Goal: Task Accomplishment & Management: Complete application form

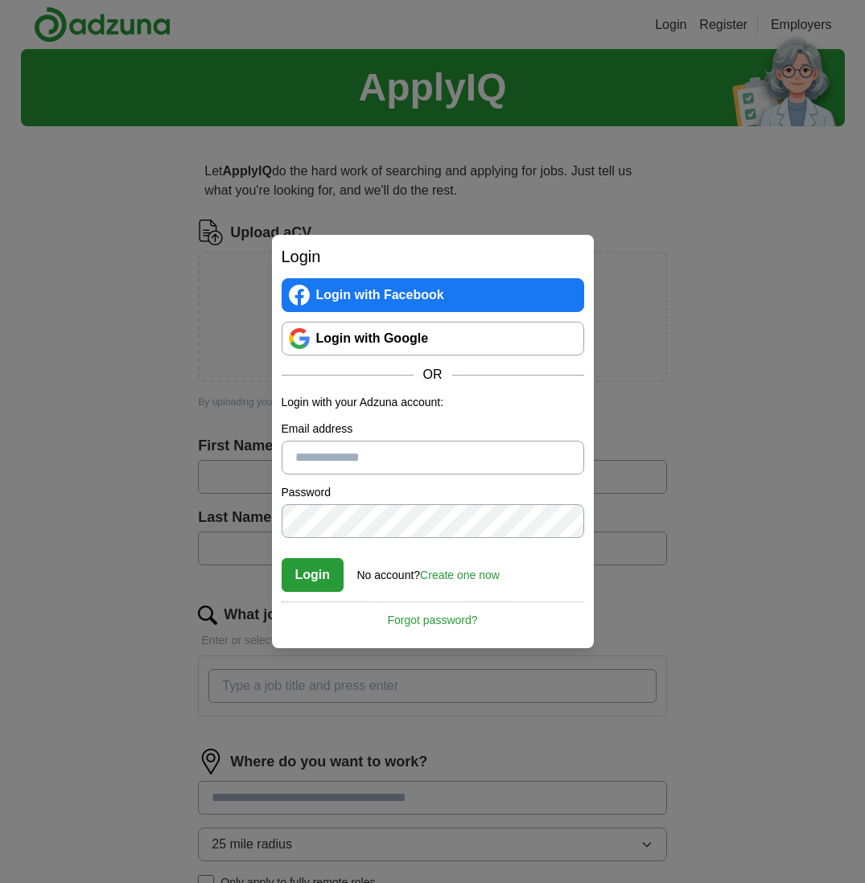
click at [584, 498] on div "Login Login with Facebook Login with Google OR Login with your Adzuna account: …" at bounding box center [433, 441] width 322 height 413
click at [470, 573] on link "Create one now" at bounding box center [460, 575] width 80 height 13
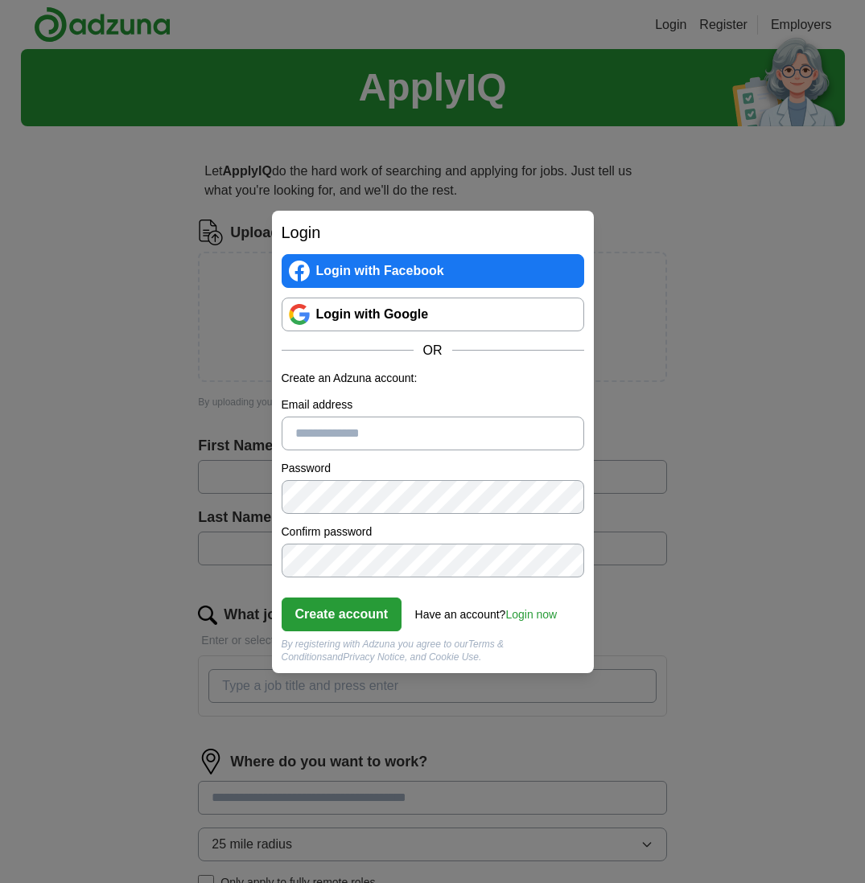
click at [301, 429] on input "Email address" at bounding box center [432, 434] width 302 height 34
type input "**********"
click at [476, 468] on label "Password" at bounding box center [432, 468] width 302 height 17
click at [347, 610] on button "Create account" at bounding box center [341, 615] width 121 height 34
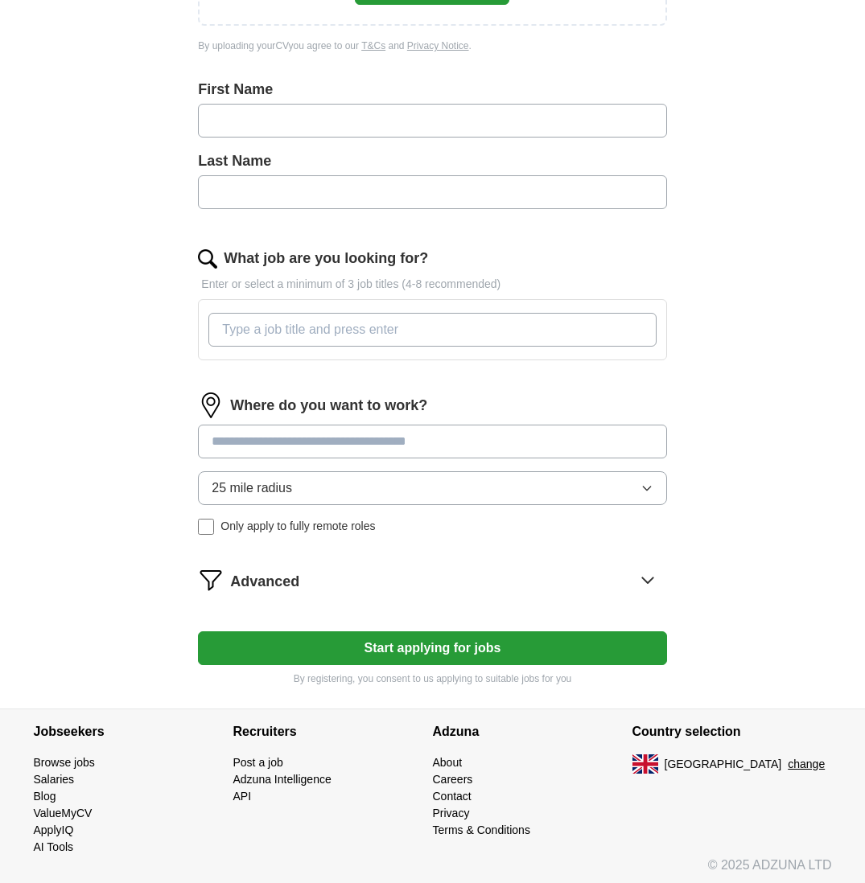
scroll to position [355, 0]
click at [341, 122] on input "text" at bounding box center [432, 122] width 468 height 34
type input "********"
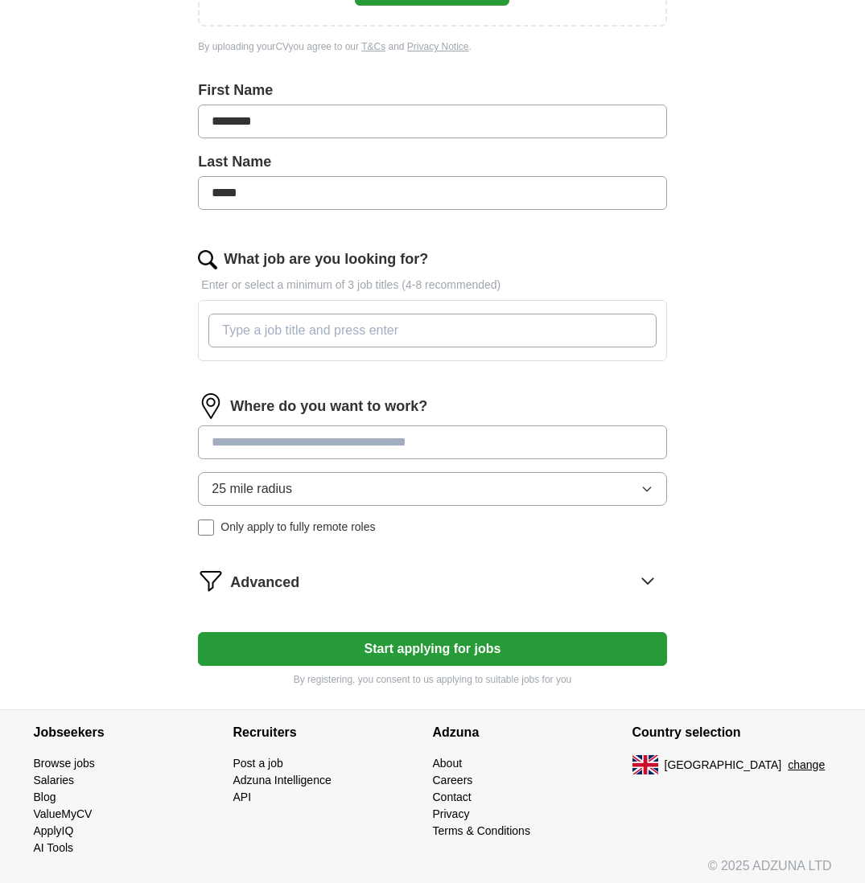
type input "*****"
click at [421, 328] on input "What job are you looking for?" at bounding box center [431, 331] width 447 height 34
type input "Product"
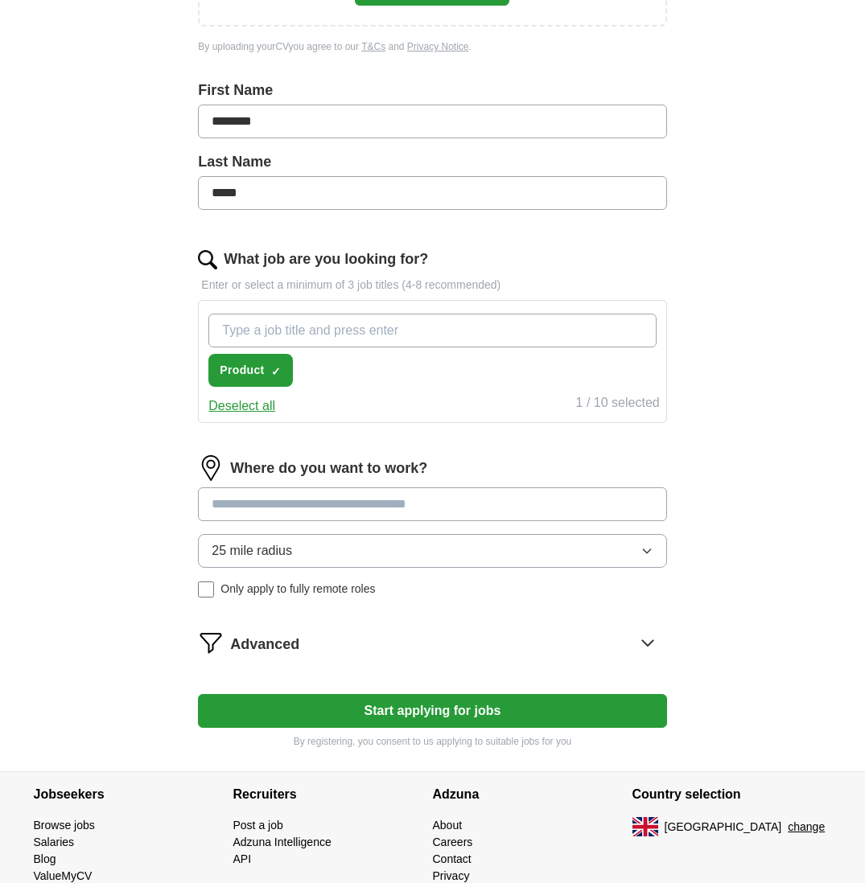
click at [229, 328] on input "What job are you looking for?" at bounding box center [431, 331] width 447 height 34
type input "Product Owner"
type input "Product Manager"
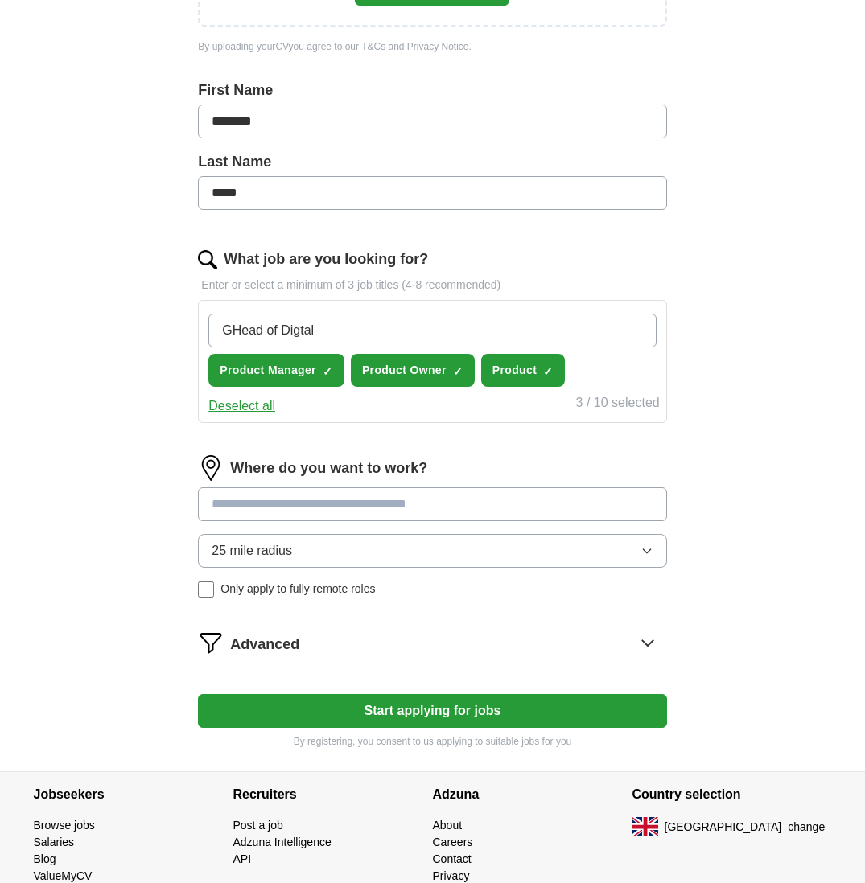
type input "Head of Digtal"
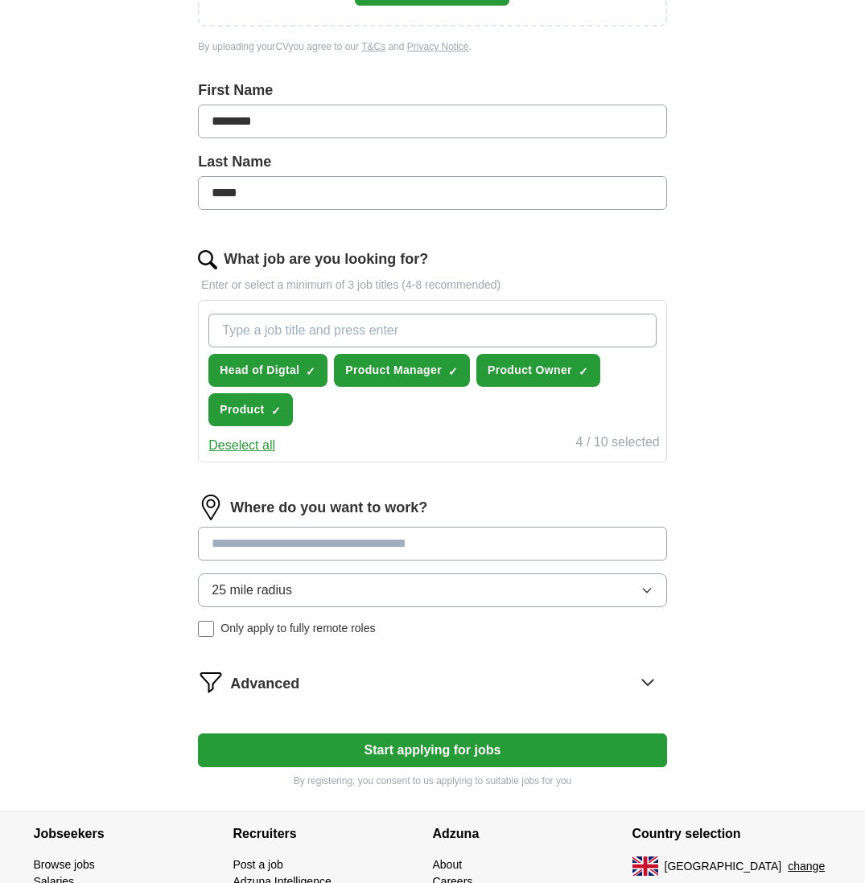
click at [470, 536] on input at bounding box center [432, 544] width 468 height 34
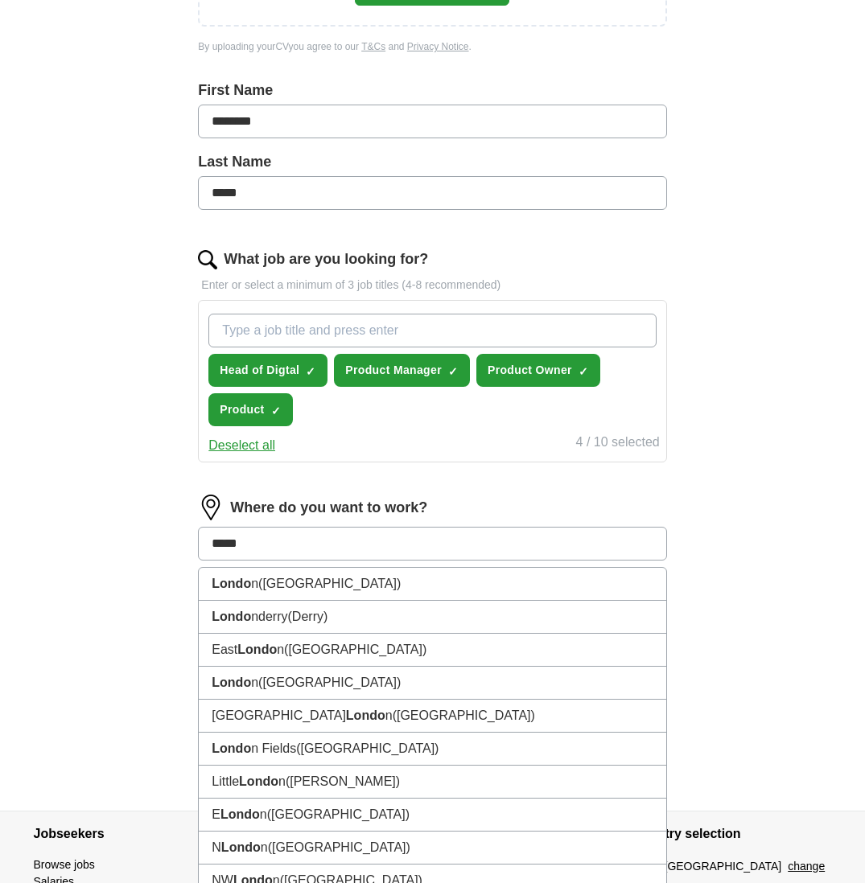
type input "******"
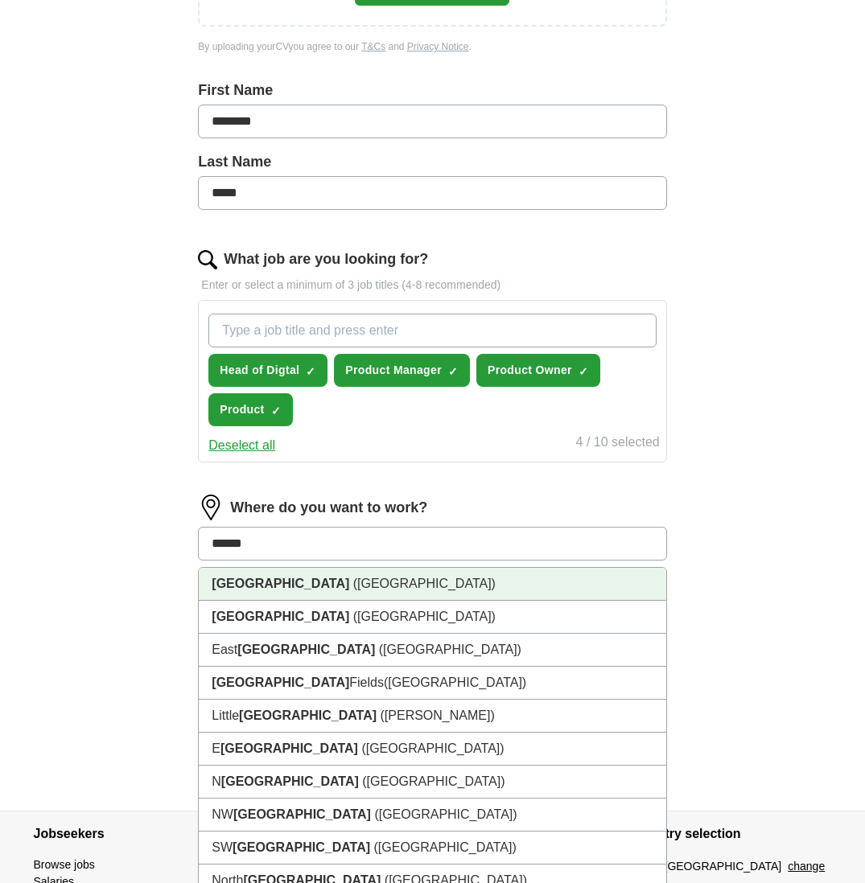
click at [353, 581] on span "(UK)" at bounding box center [424, 584] width 142 height 14
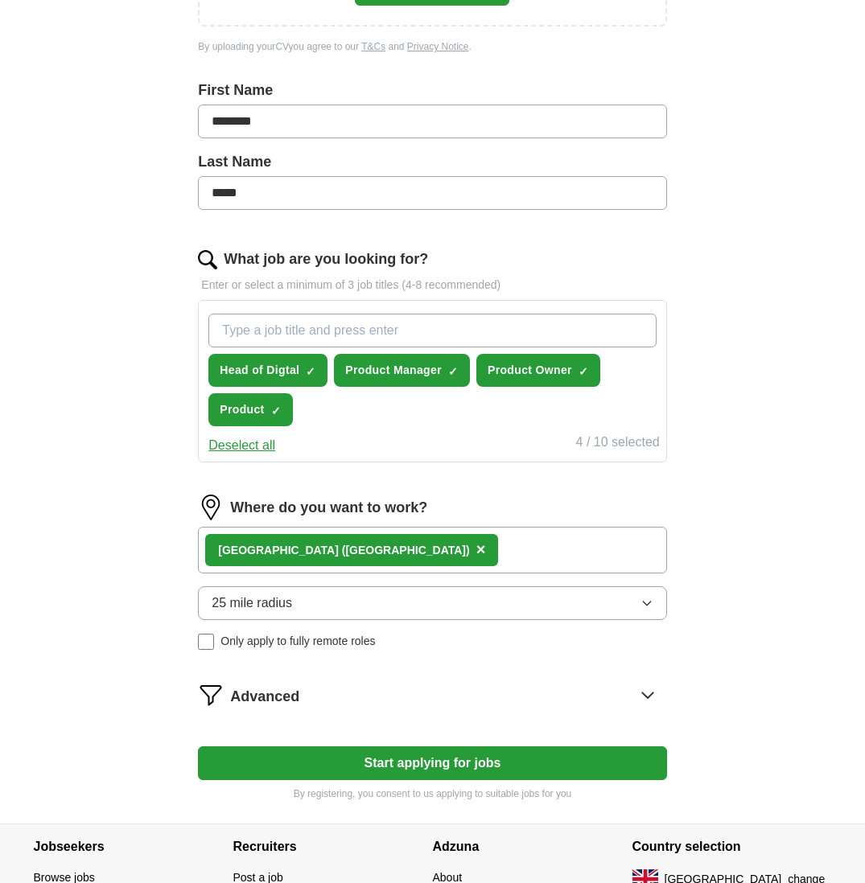
click at [331, 607] on button "25 mile radius" at bounding box center [432, 603] width 468 height 34
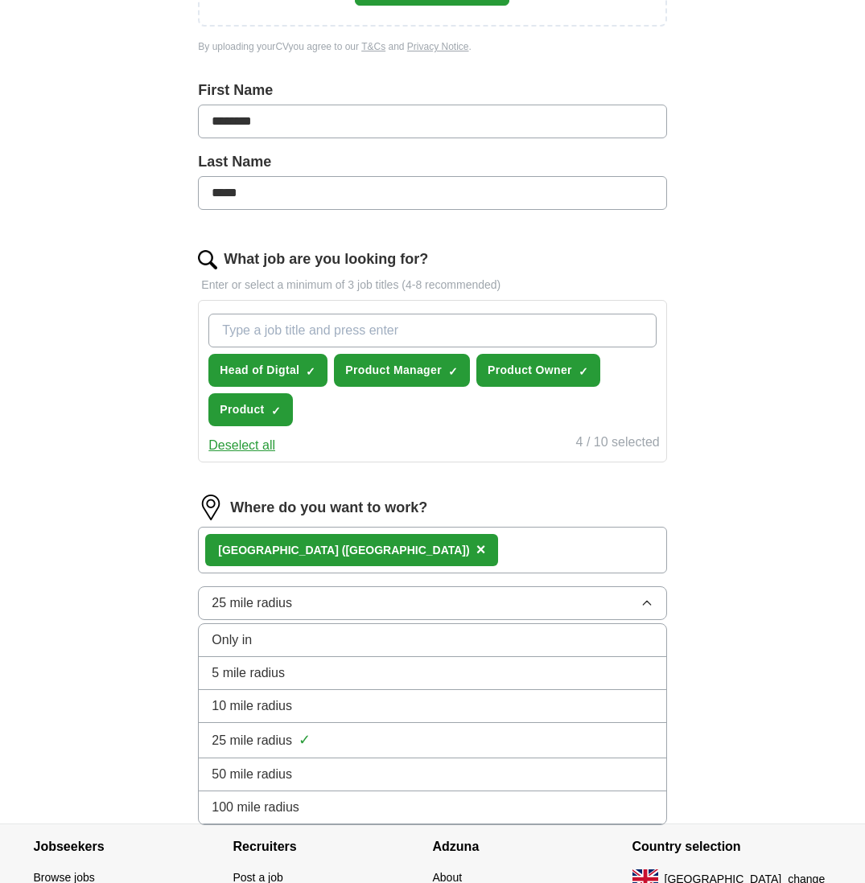
click at [300, 774] on div "50 mile radius" at bounding box center [432, 774] width 441 height 19
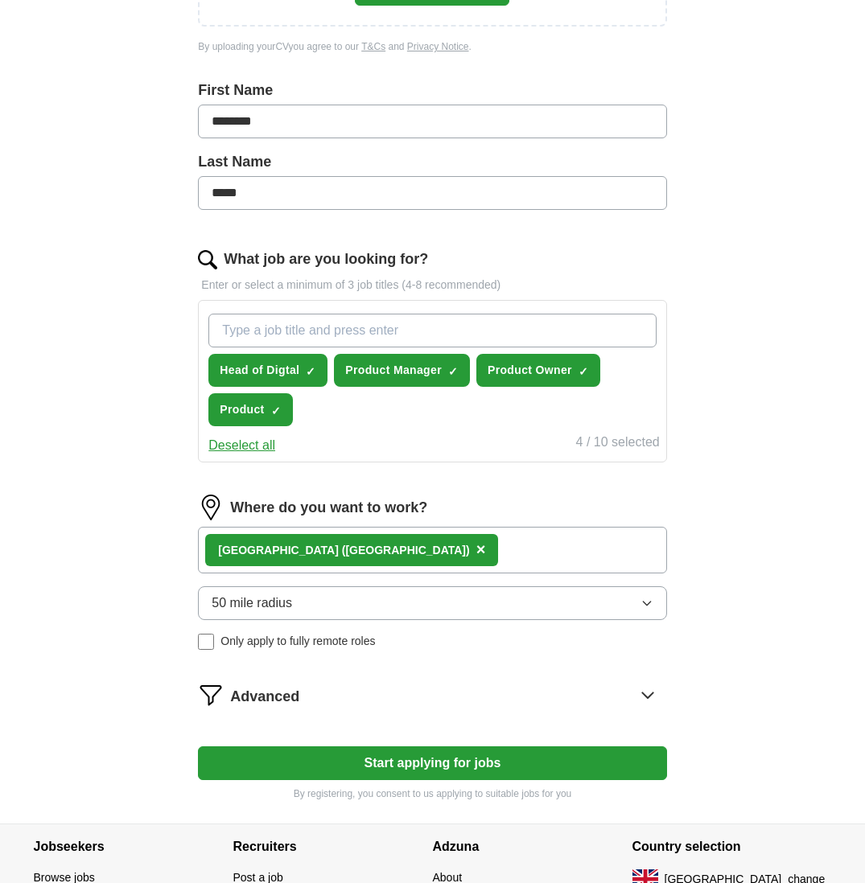
click at [650, 693] on icon at bounding box center [648, 695] width 26 height 26
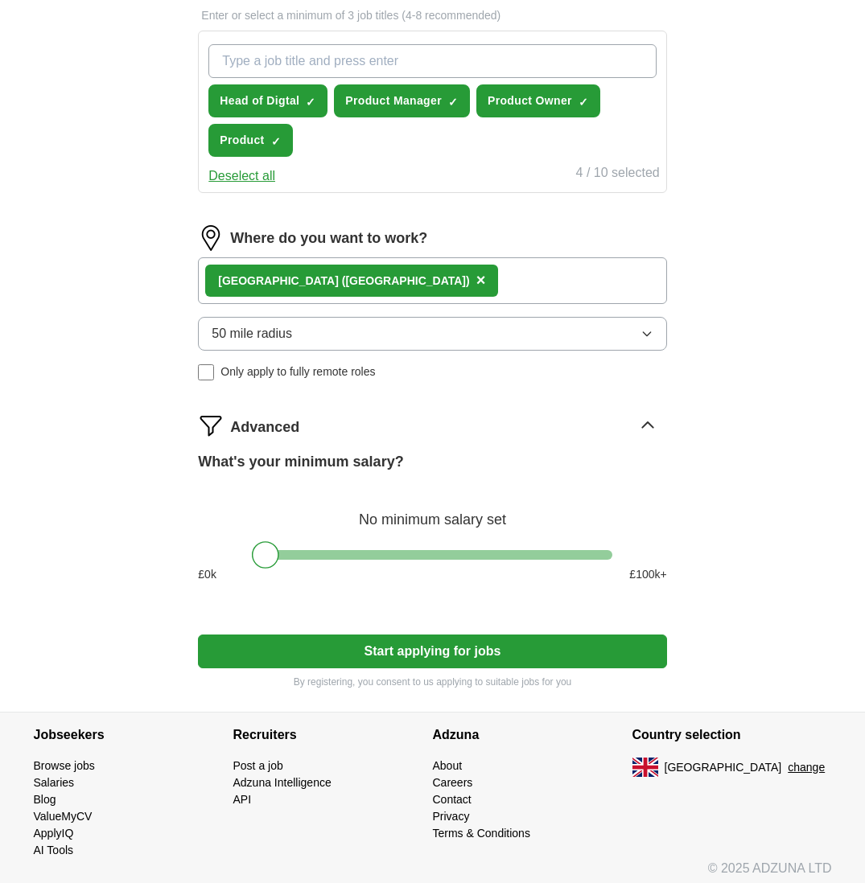
scroll to position [627, 0]
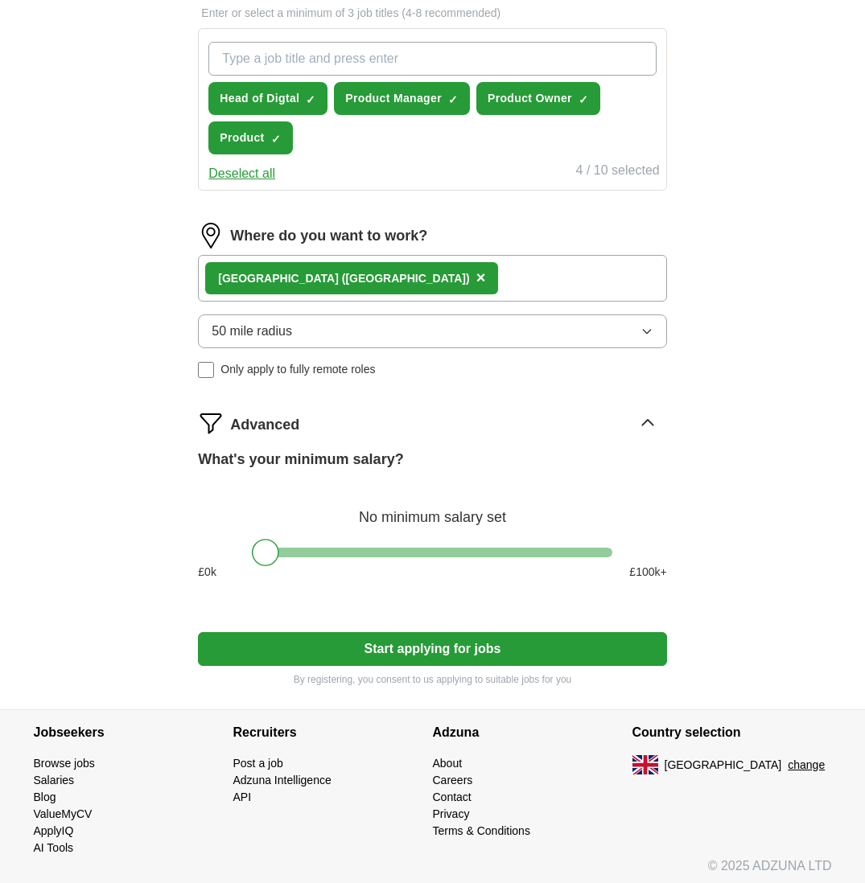
click at [603, 548] on div at bounding box center [432, 553] width 360 height 10
click at [388, 548] on div at bounding box center [432, 553] width 360 height 10
drag, startPoint x: 400, startPoint y: 555, endPoint x: 424, endPoint y: 555, distance: 24.1
click at [424, 555] on div at bounding box center [413, 552] width 27 height 27
click at [474, 647] on button "Start applying for jobs" at bounding box center [432, 649] width 468 height 34
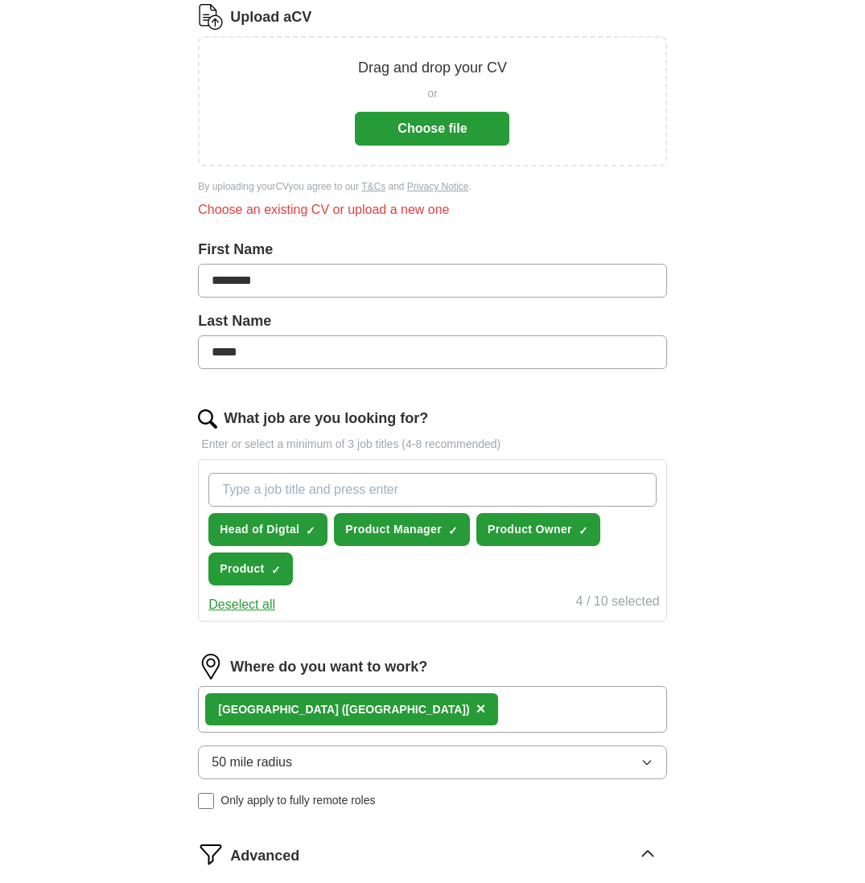
scroll to position [0, 0]
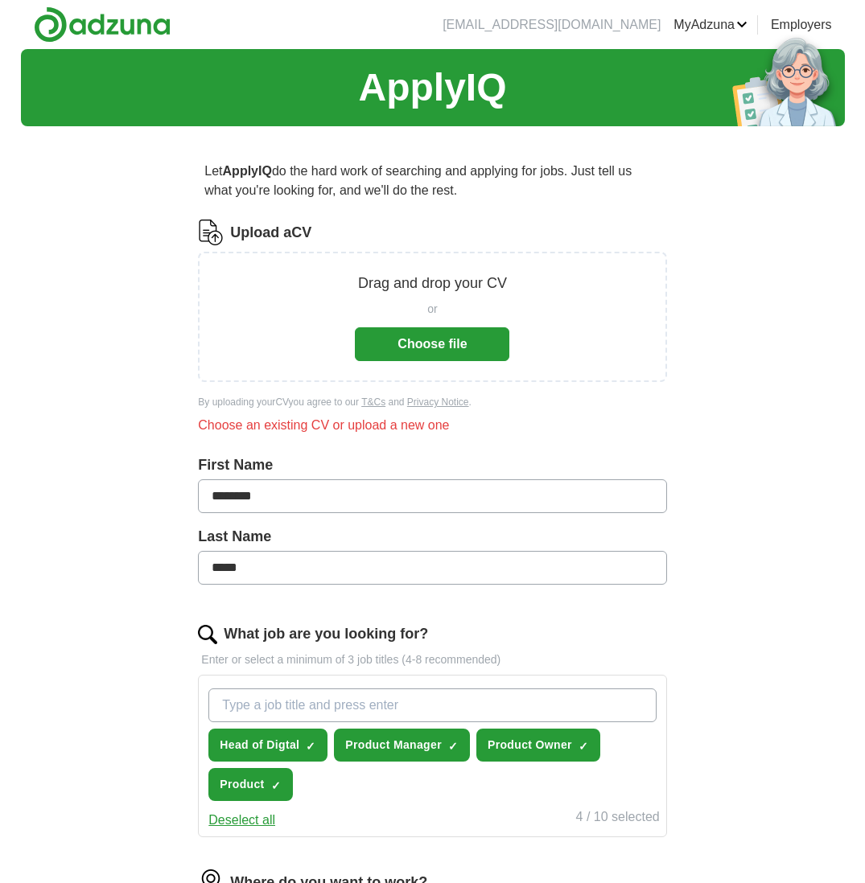
click at [432, 346] on button "Choose file" at bounding box center [432, 344] width 154 height 34
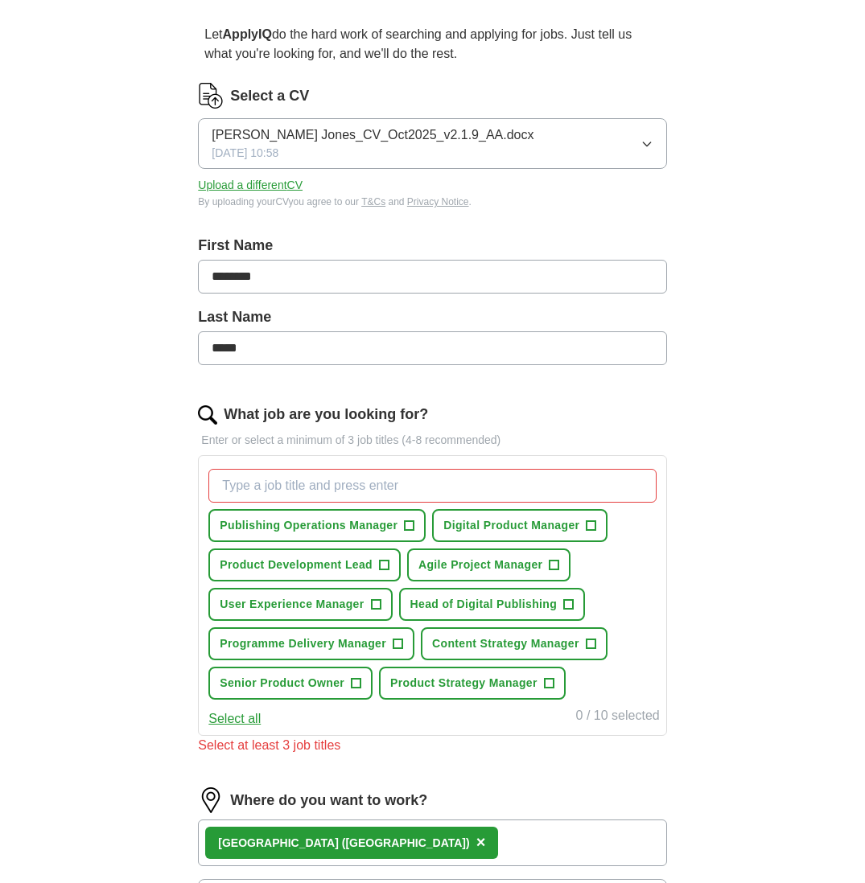
scroll to position [138, 0]
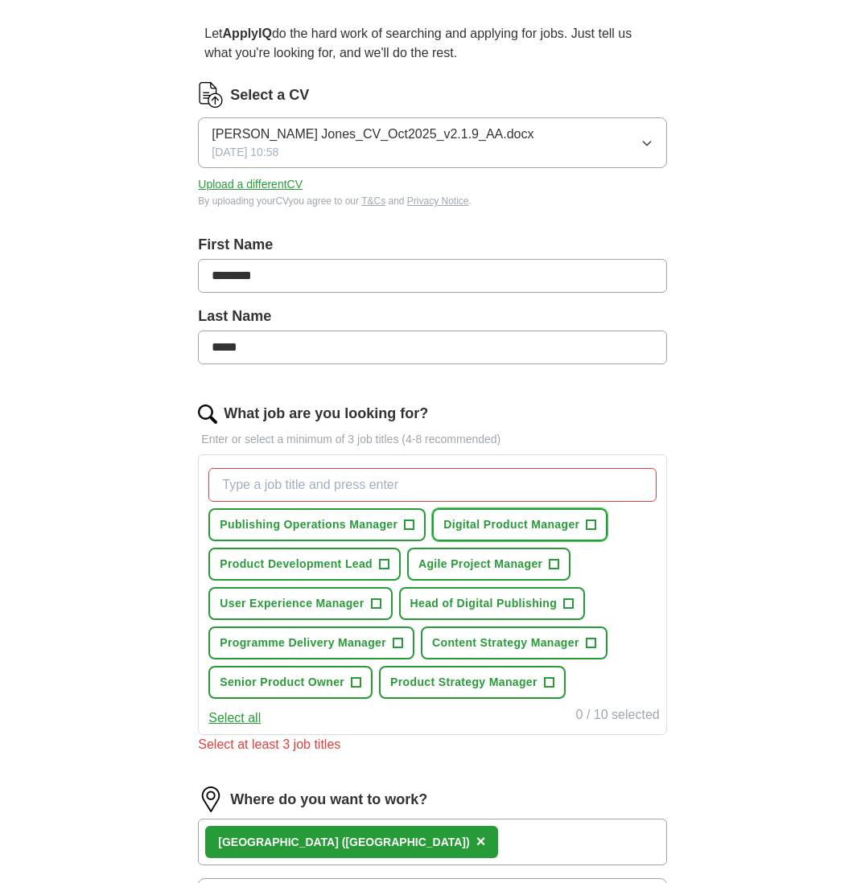
click at [588, 523] on span "+" at bounding box center [591, 525] width 10 height 13
click at [347, 680] on button "Senior Product Owner +" at bounding box center [290, 682] width 164 height 33
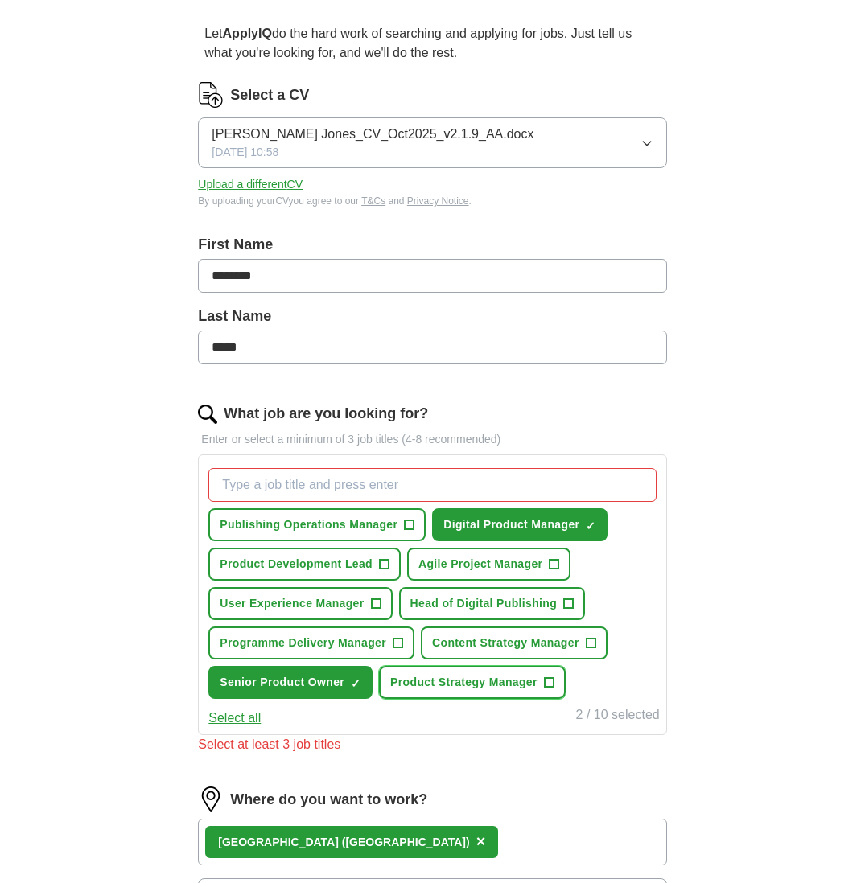
click at [551, 680] on span "+" at bounding box center [549, 682] width 10 height 13
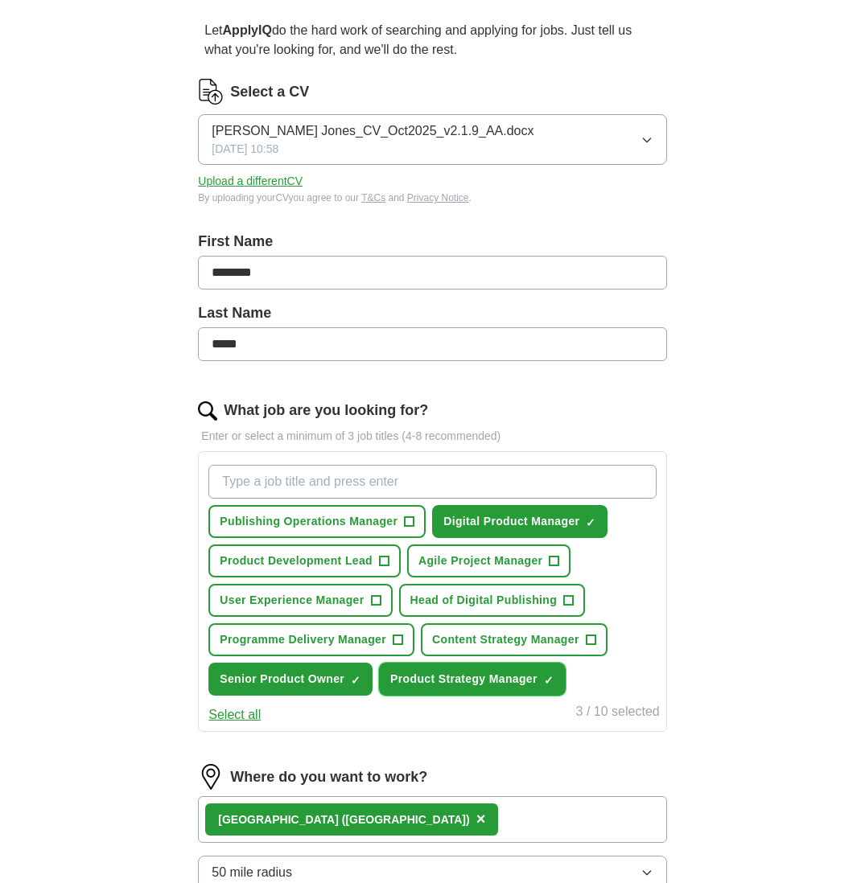
scroll to position [140, 0]
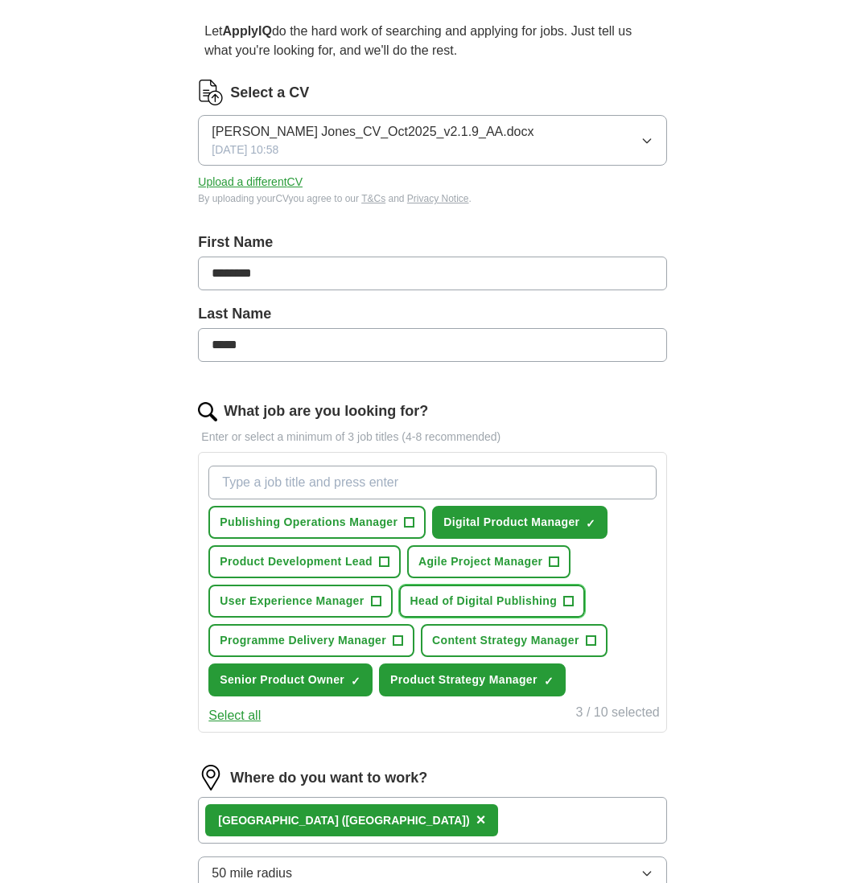
click at [474, 600] on span "Head of Digital Publishing" at bounding box center [483, 601] width 147 height 17
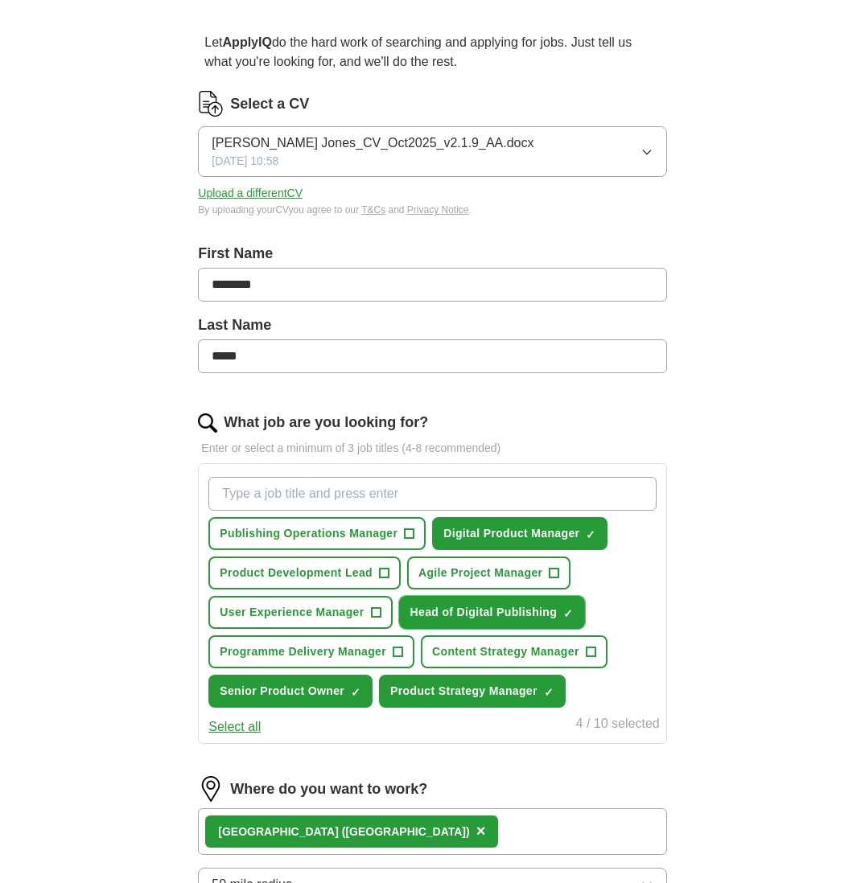
scroll to position [130, 0]
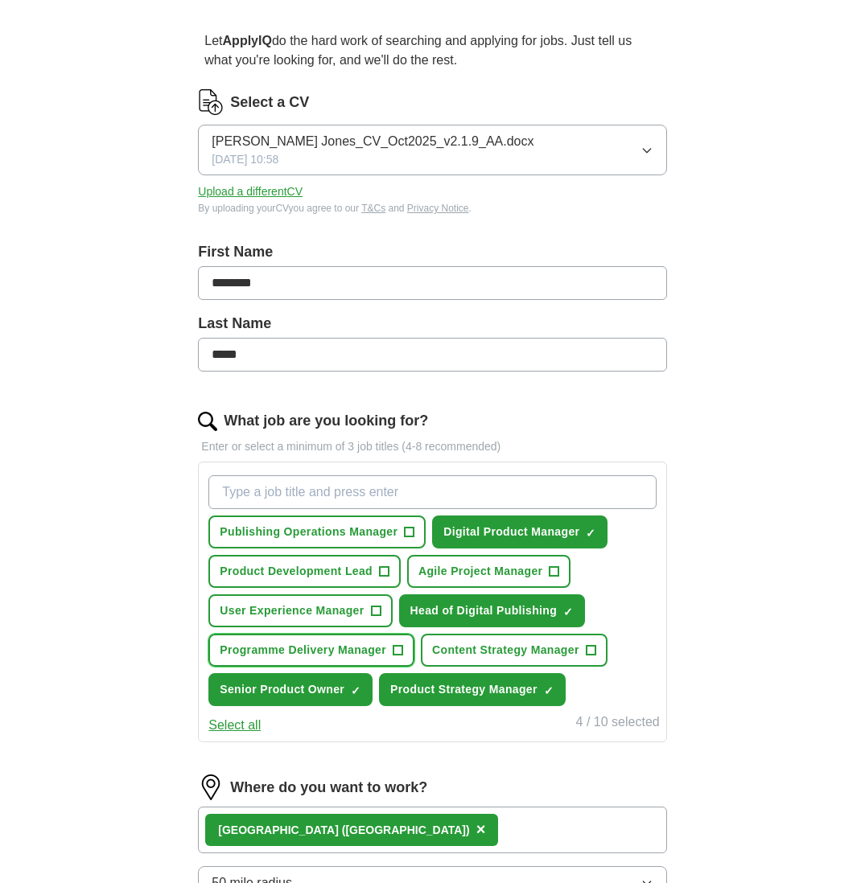
click at [325, 645] on span "Programme Delivery Manager" at bounding box center [303, 650] width 166 height 17
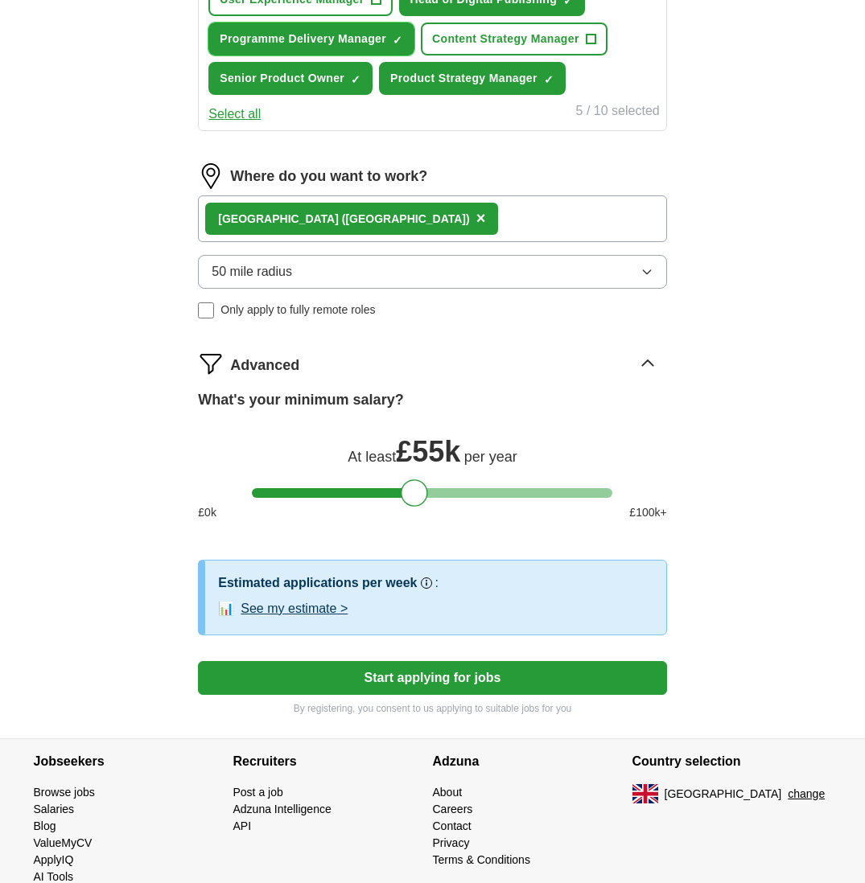
scroll to position [743, 0]
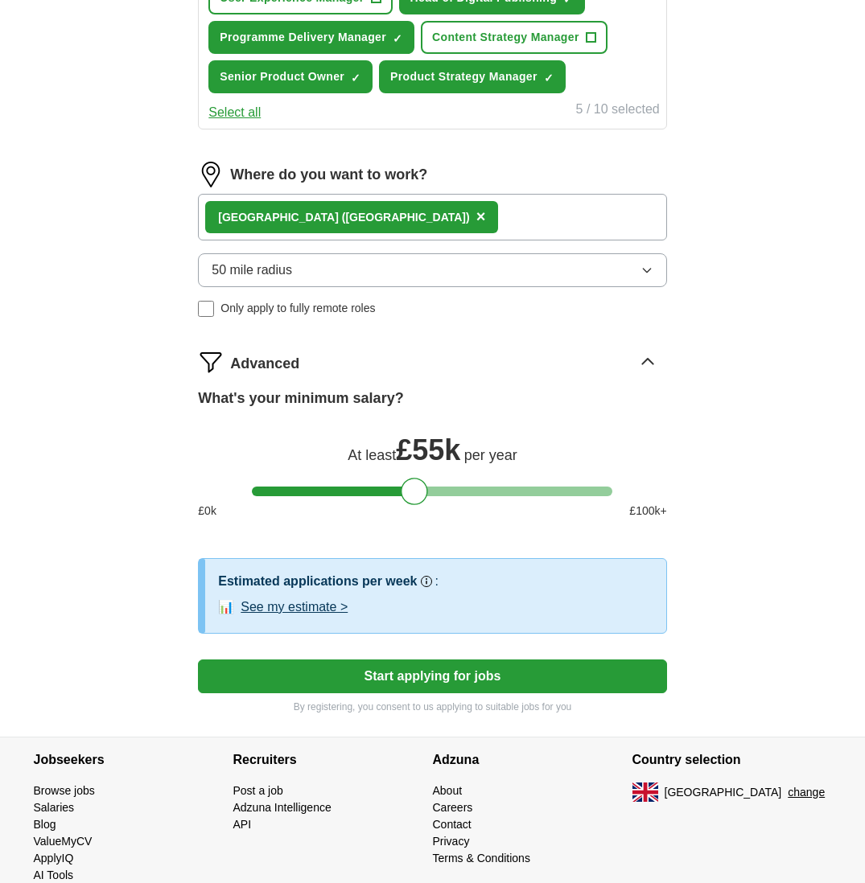
click at [294, 607] on button "See my estimate >" at bounding box center [293, 607] width 107 height 19
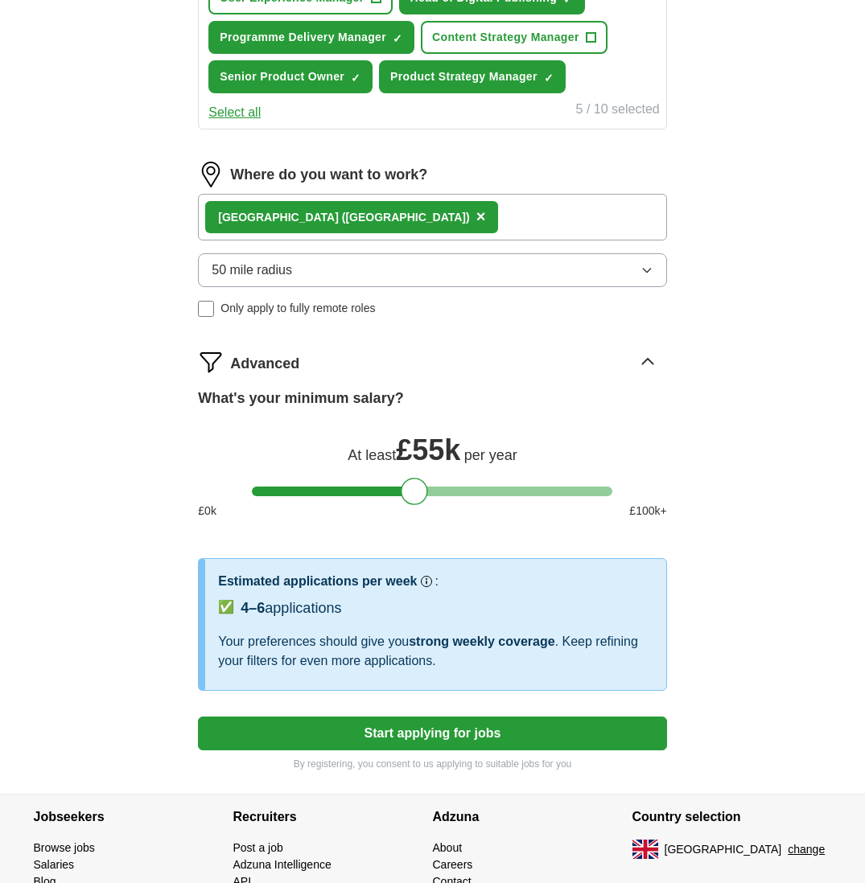
click at [456, 735] on button "Start applying for jobs" at bounding box center [432, 734] width 468 height 34
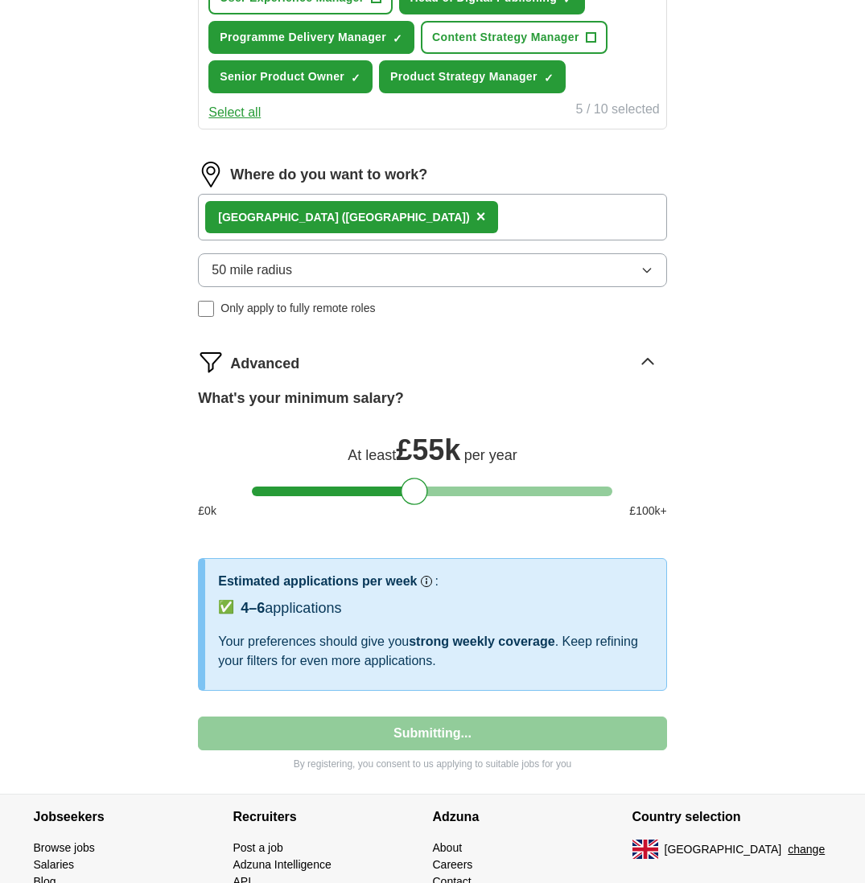
select select "**"
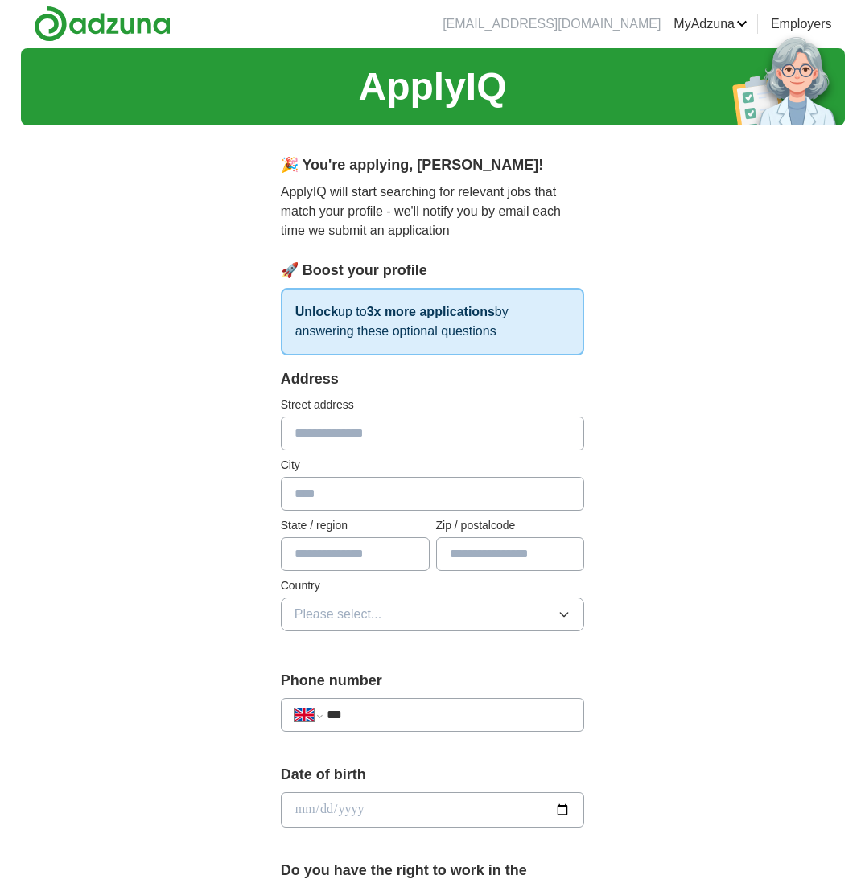
scroll to position [0, 0]
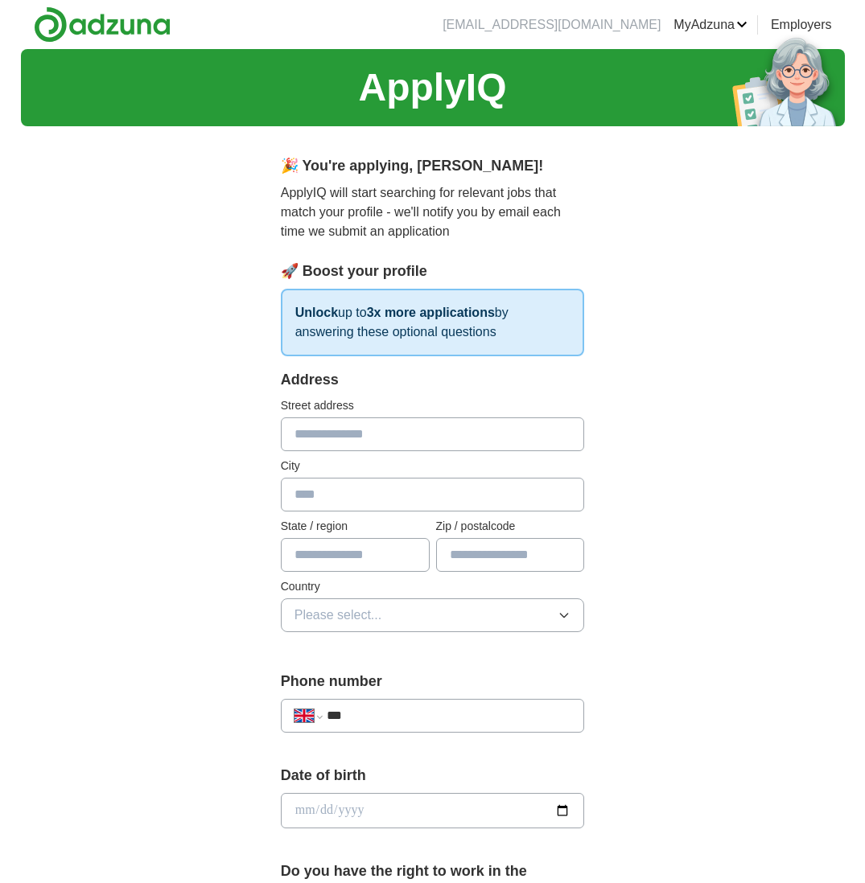
click at [324, 561] on input "text" at bounding box center [355, 555] width 149 height 34
click at [388, 721] on input "***" at bounding box center [449, 715] width 244 height 19
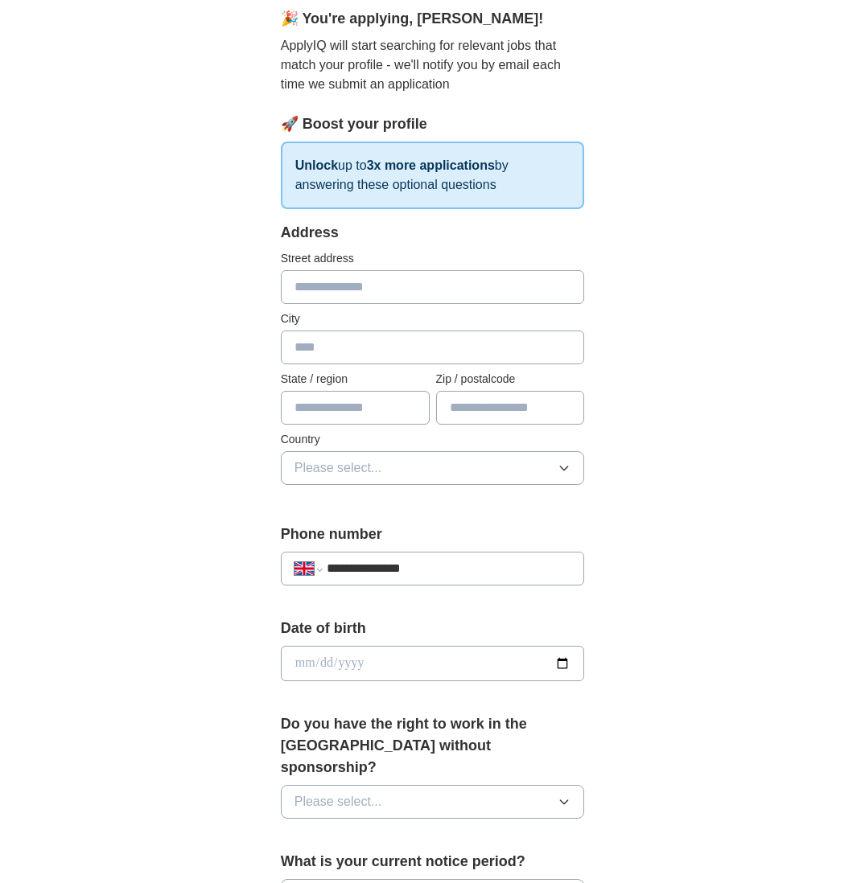
scroll to position [149, 0]
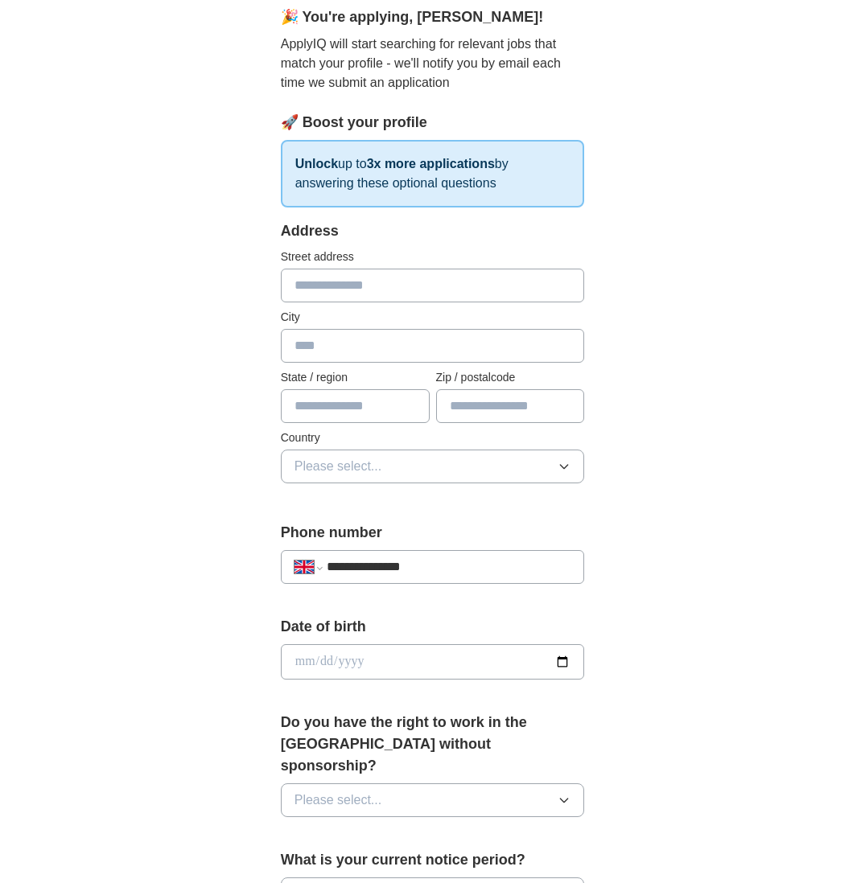
type input "**********"
click at [370, 791] on span "Please select..." at bounding box center [338, 800] width 88 height 19
click at [330, 828] on div "Yes" at bounding box center [432, 837] width 277 height 19
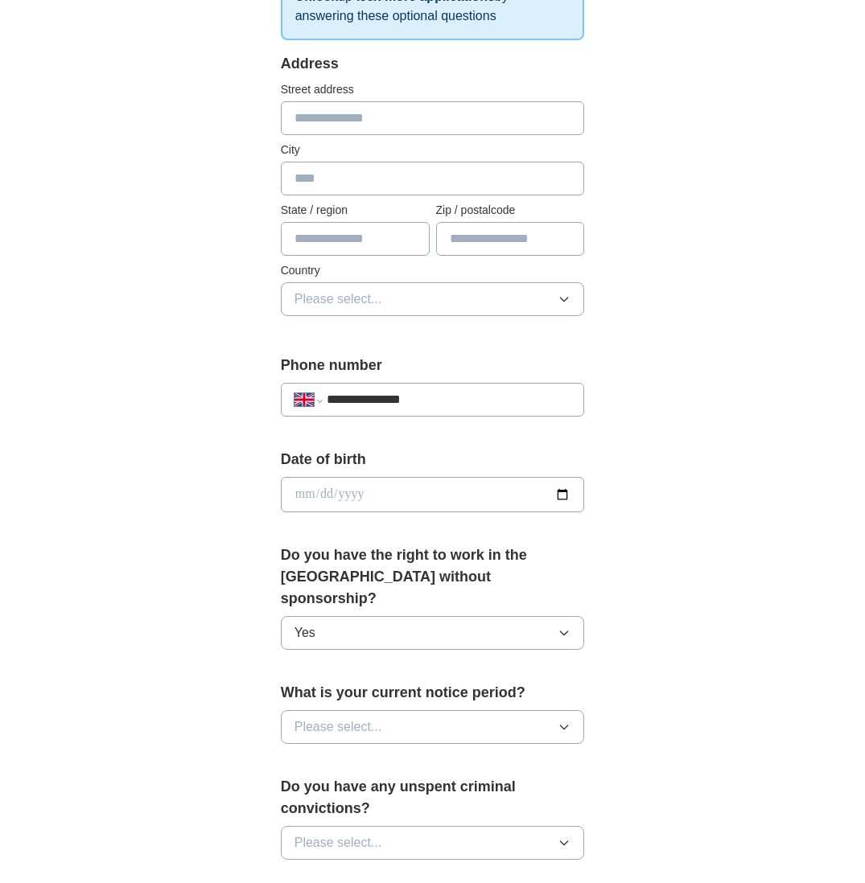
scroll to position [320, 0]
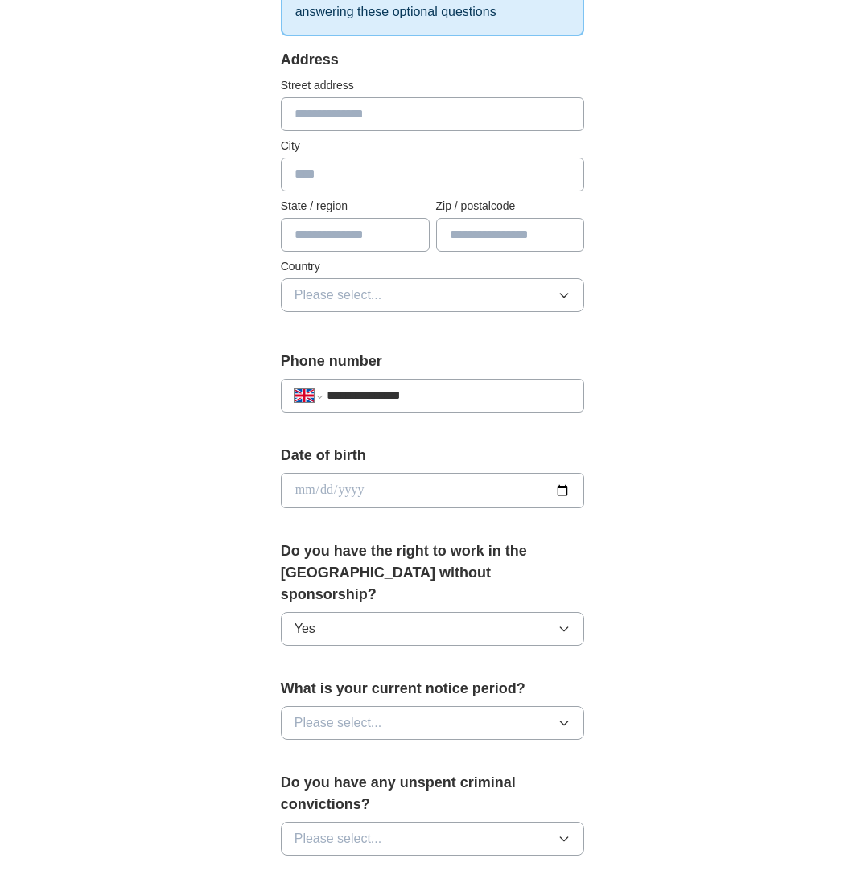
click at [363, 713] on span "Please select..." at bounding box center [338, 722] width 88 height 19
click at [350, 750] on div "None" at bounding box center [432, 759] width 277 height 19
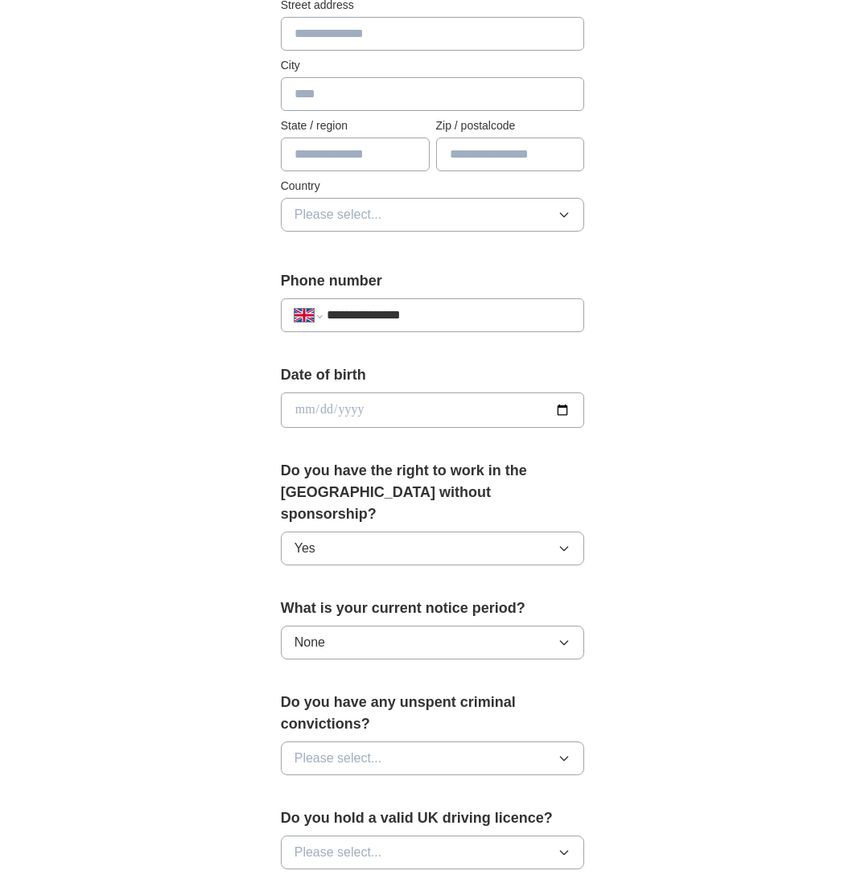
scroll to position [401, 0]
click at [328, 748] on span "Please select..." at bounding box center [338, 757] width 88 height 19
click at [326, 818] on div "No" at bounding box center [432, 827] width 277 height 19
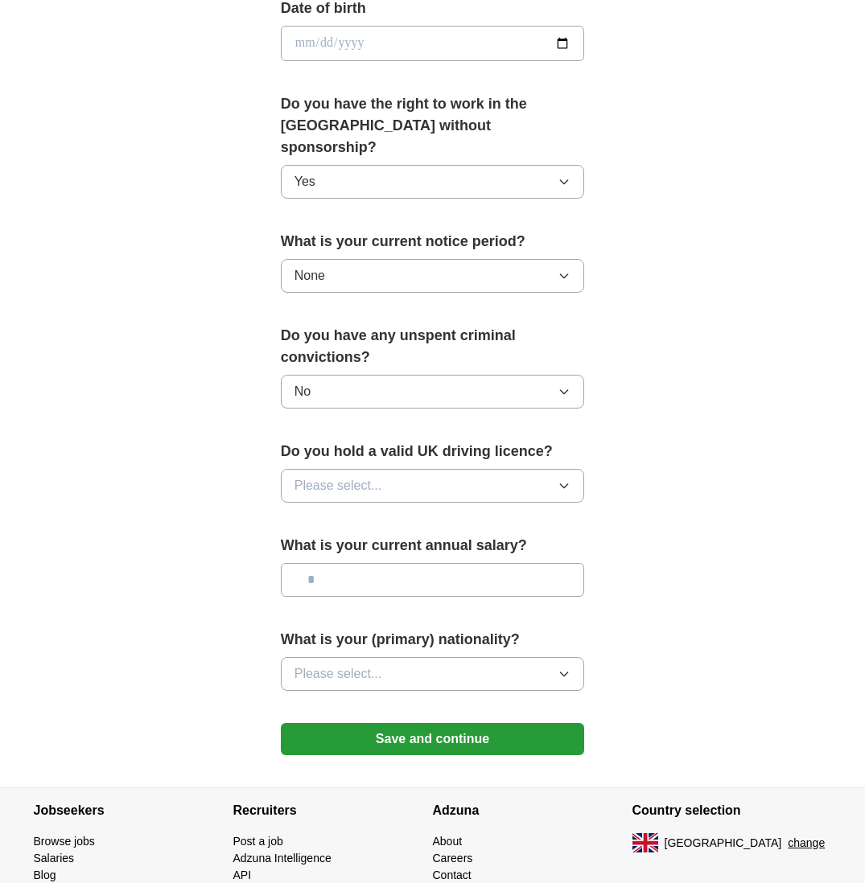
scroll to position [722, 0]
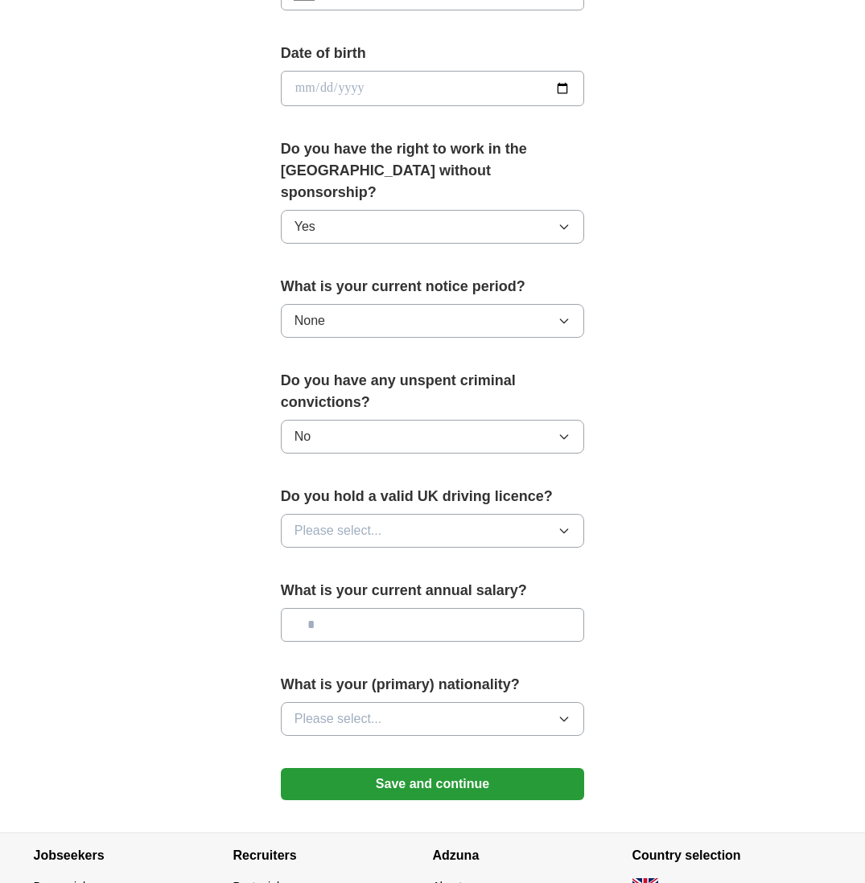
click at [462, 515] on button "Please select..." at bounding box center [433, 531] width 304 height 34
click at [306, 558] on span "Yes" at bounding box center [304, 567] width 21 height 19
click at [377, 709] on span "Please select..." at bounding box center [338, 718] width 88 height 19
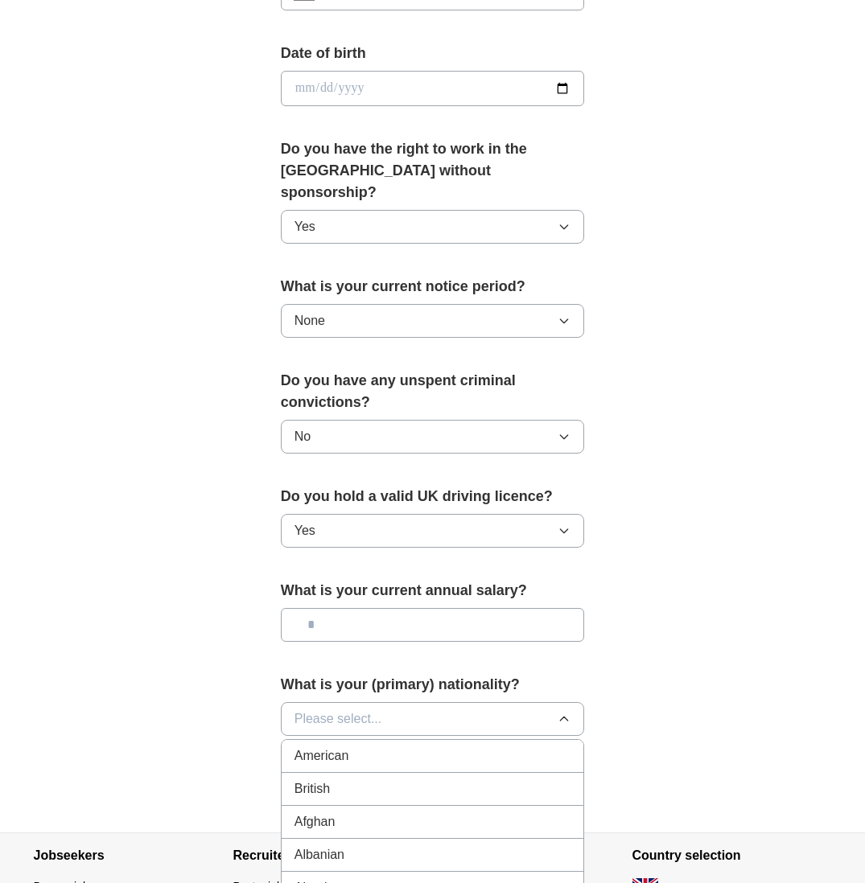
click at [335, 779] on div "British" at bounding box center [432, 788] width 277 height 19
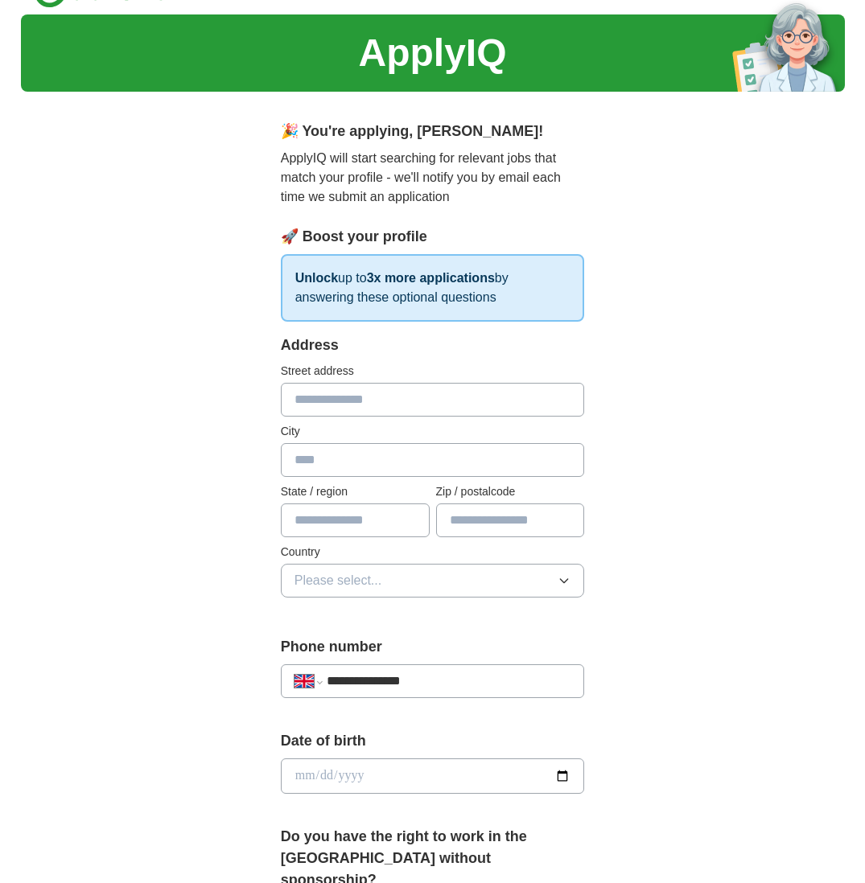
scroll to position [0, 0]
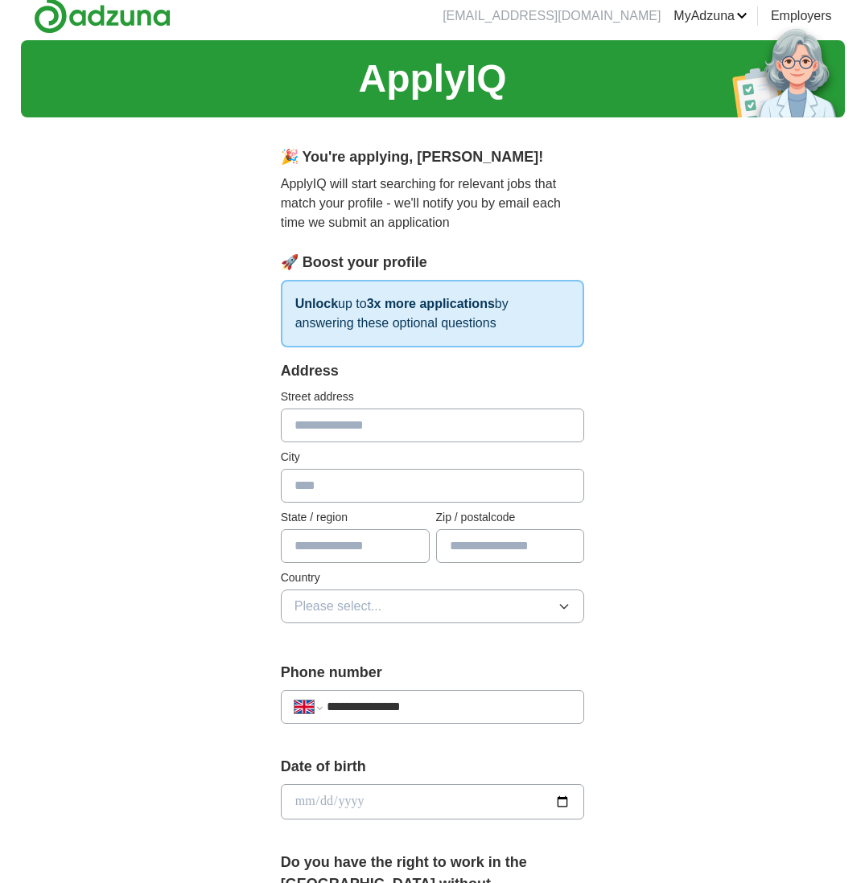
click at [322, 613] on span "Please select..." at bounding box center [338, 606] width 88 height 19
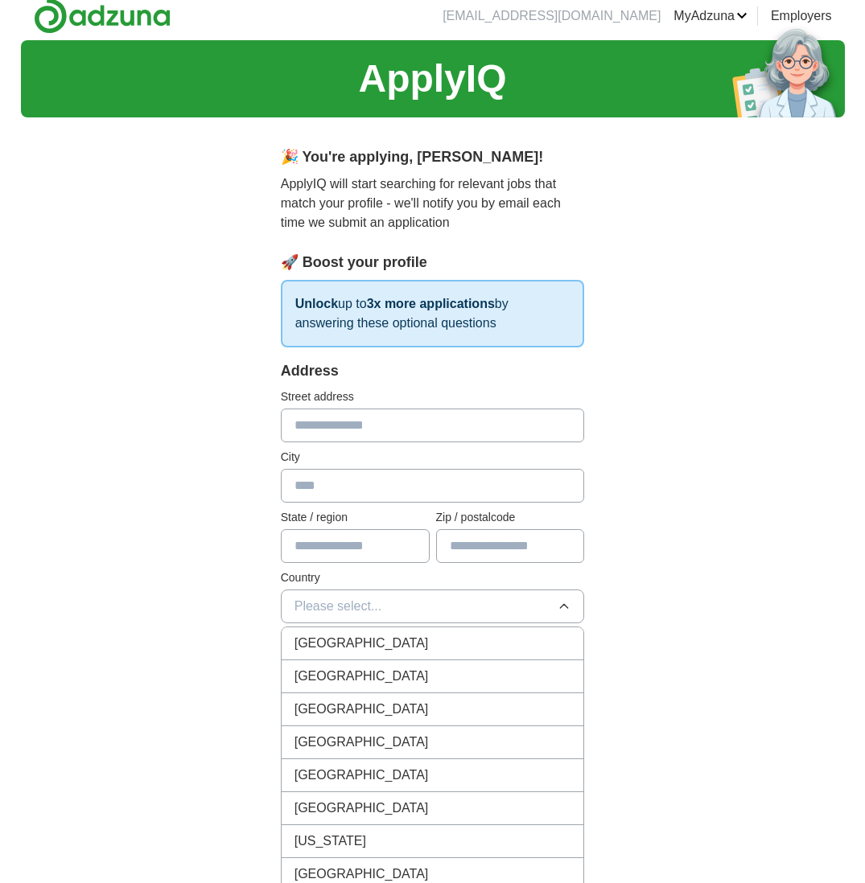
scroll to position [11, 0]
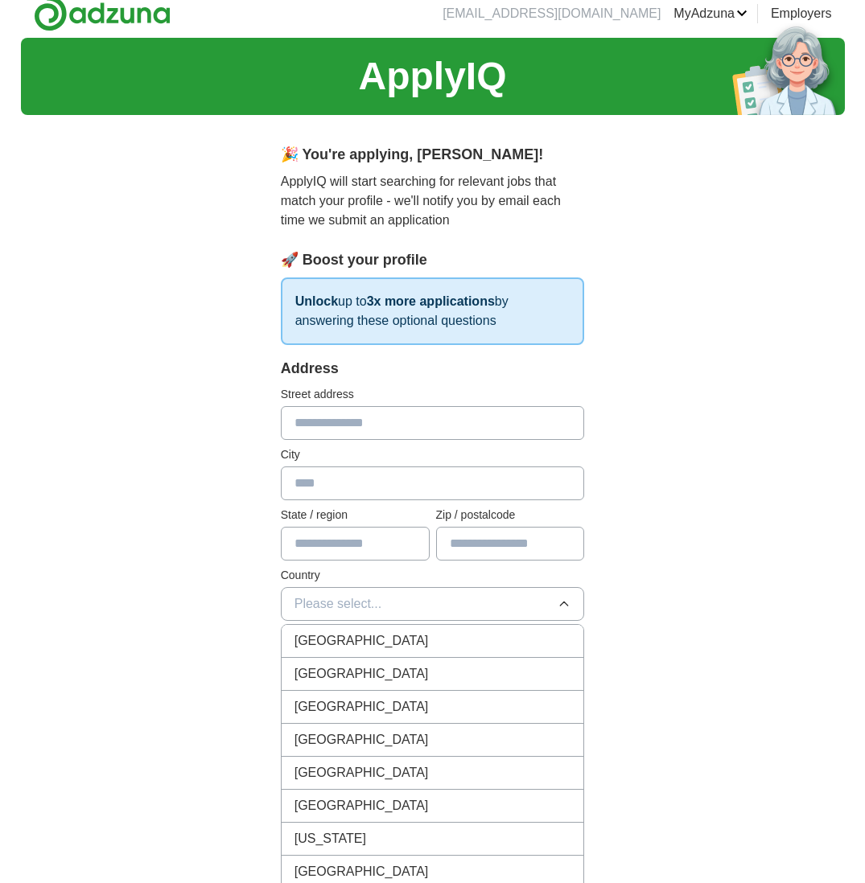
click at [338, 644] on span "[GEOGRAPHIC_DATA]" at bounding box center [361, 640] width 134 height 19
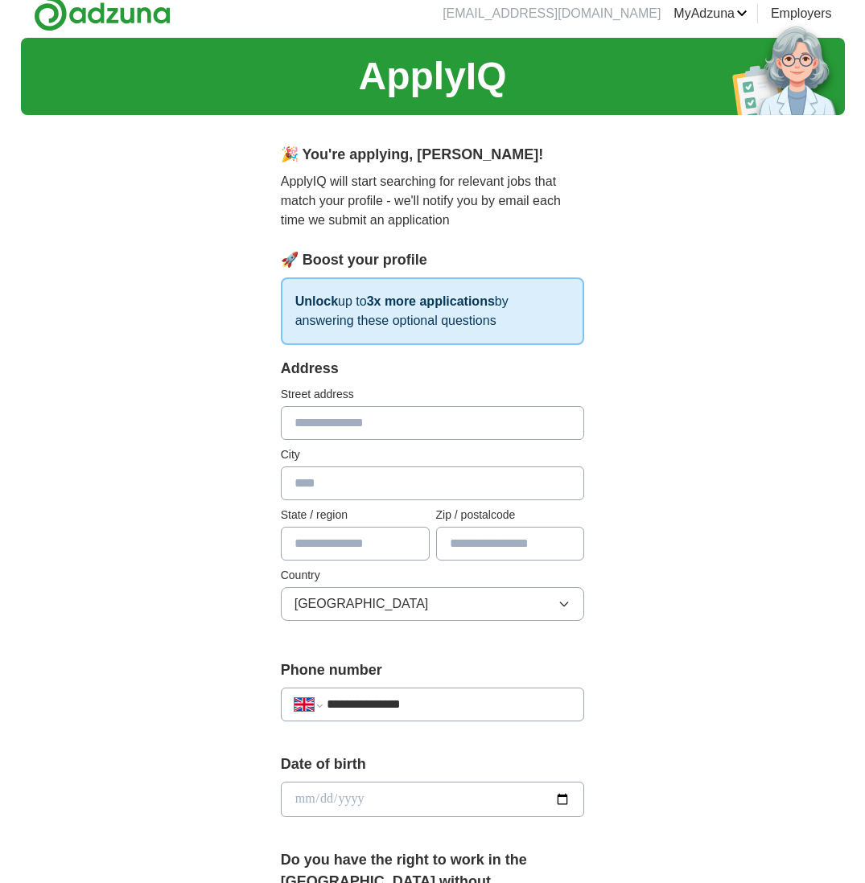
click at [316, 544] on input "text" at bounding box center [355, 544] width 149 height 34
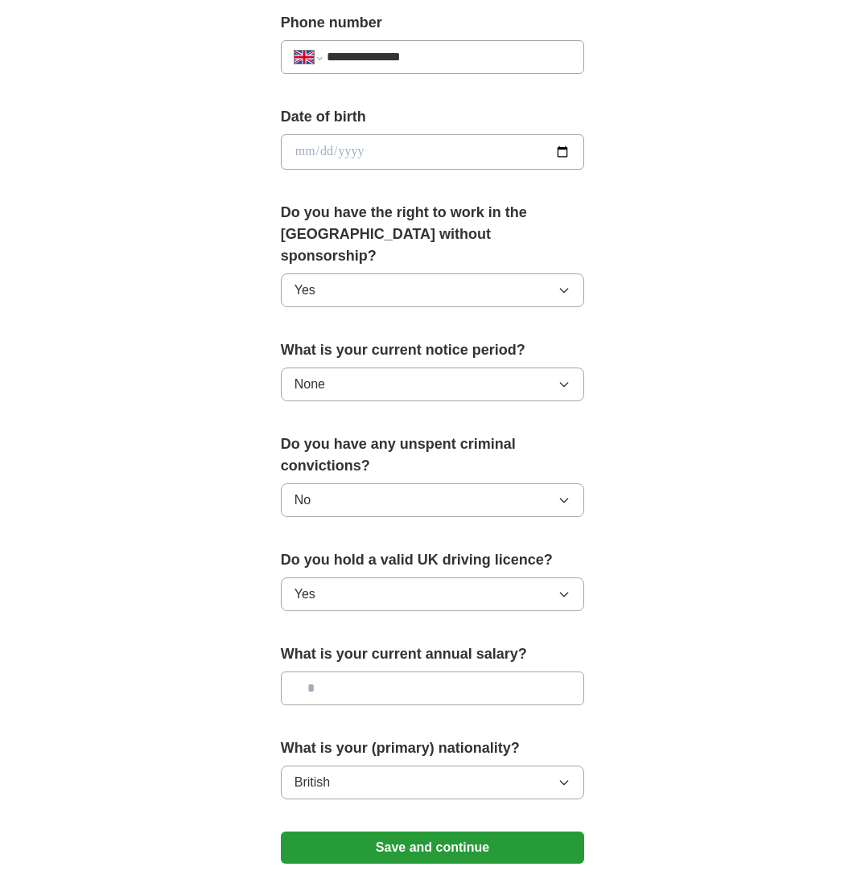
scroll to position [661, 0]
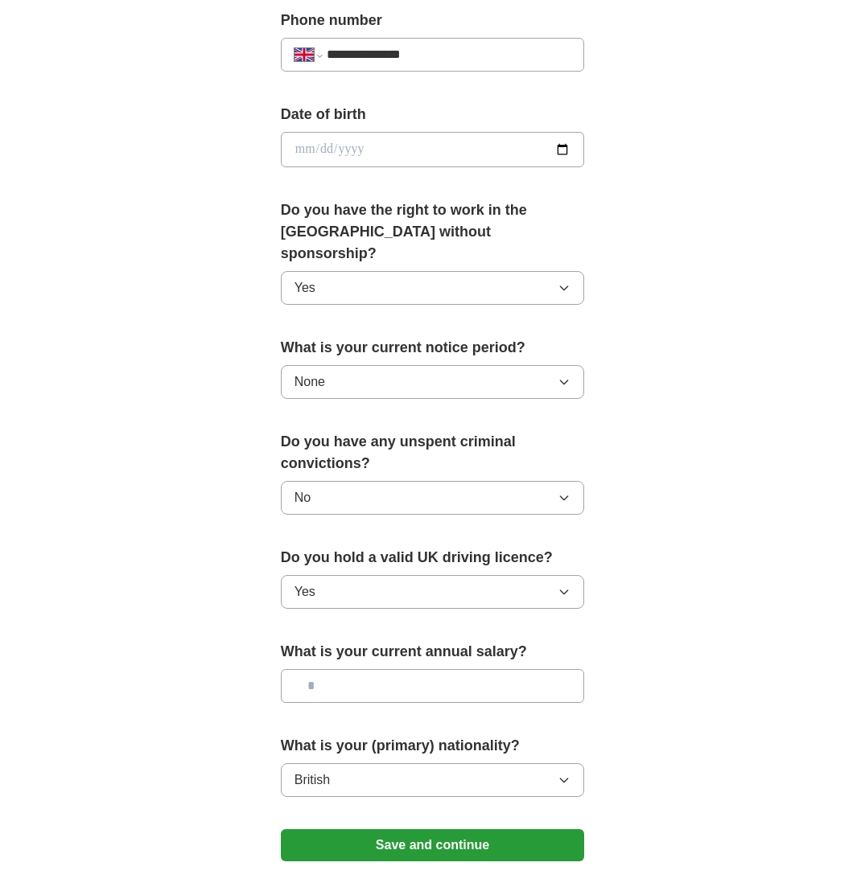
click at [404, 575] on button "Yes" at bounding box center [433, 592] width 304 height 34
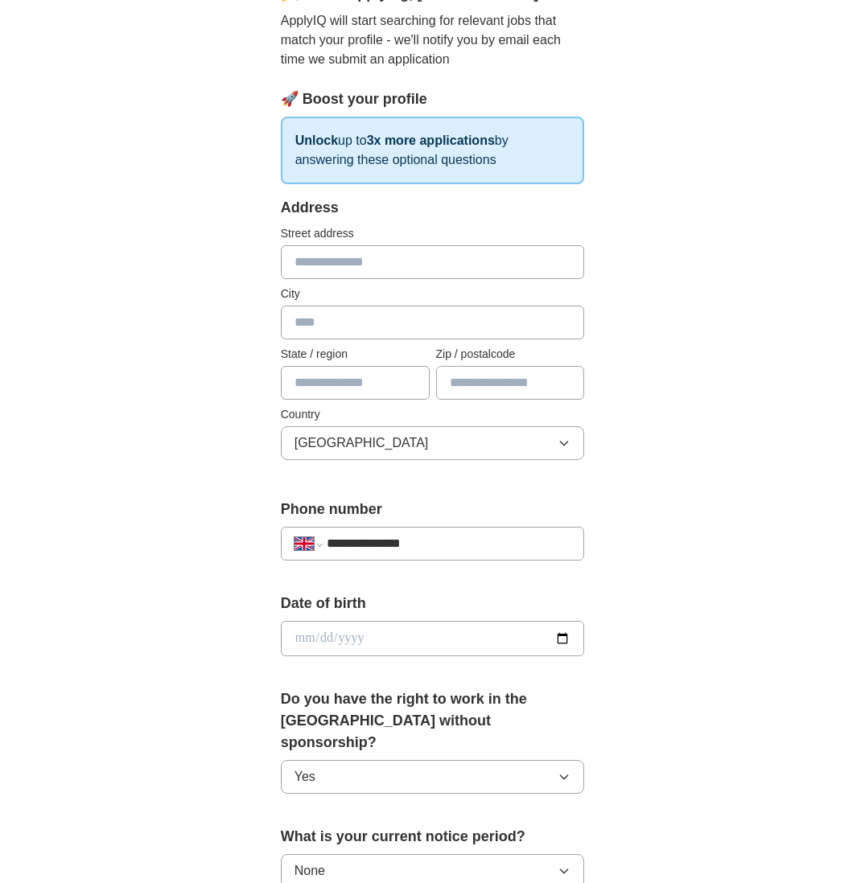
scroll to position [170, 0]
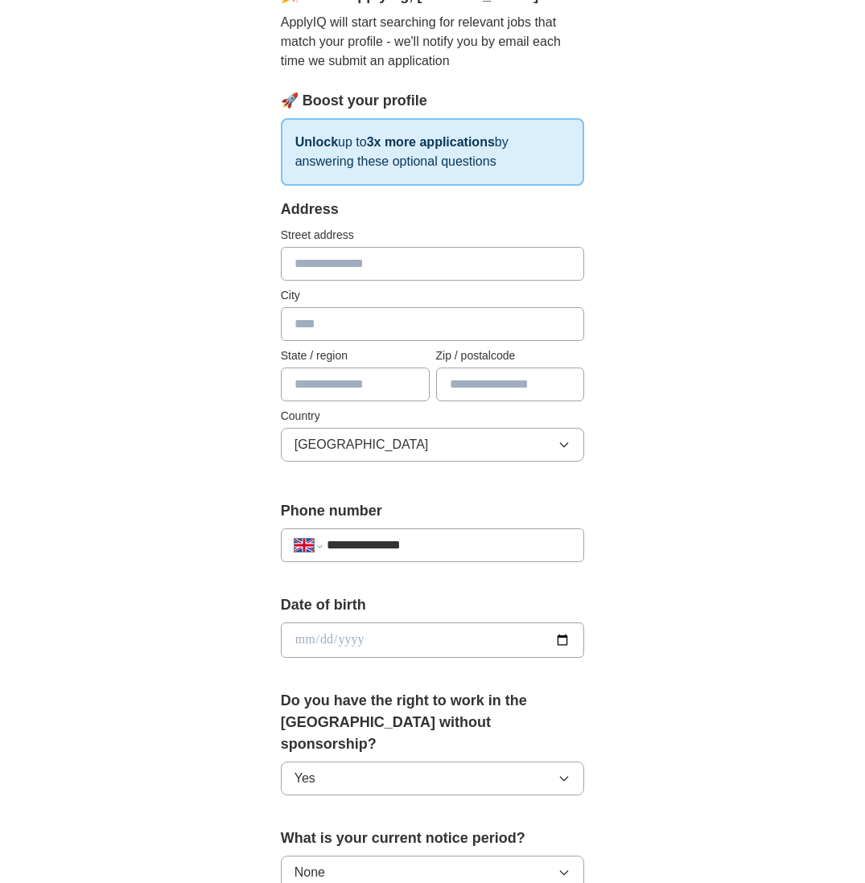
click at [326, 382] on input "text" at bounding box center [355, 385] width 149 height 34
type input "******"
click at [377, 327] on input "text" at bounding box center [433, 324] width 304 height 34
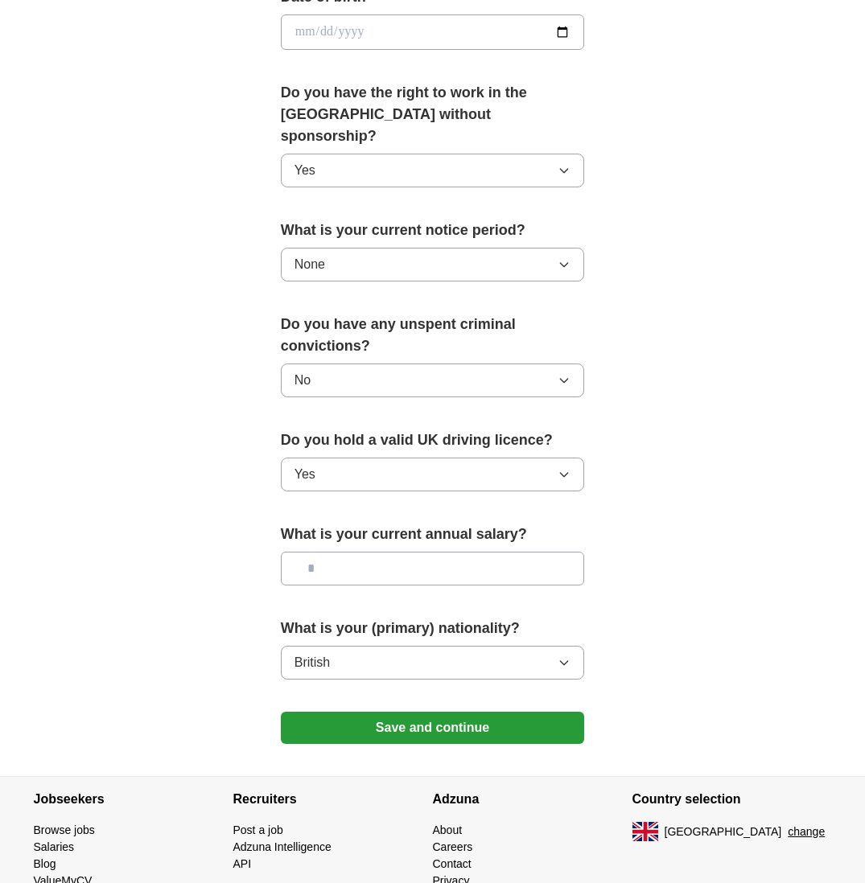
scroll to position [829, 0]
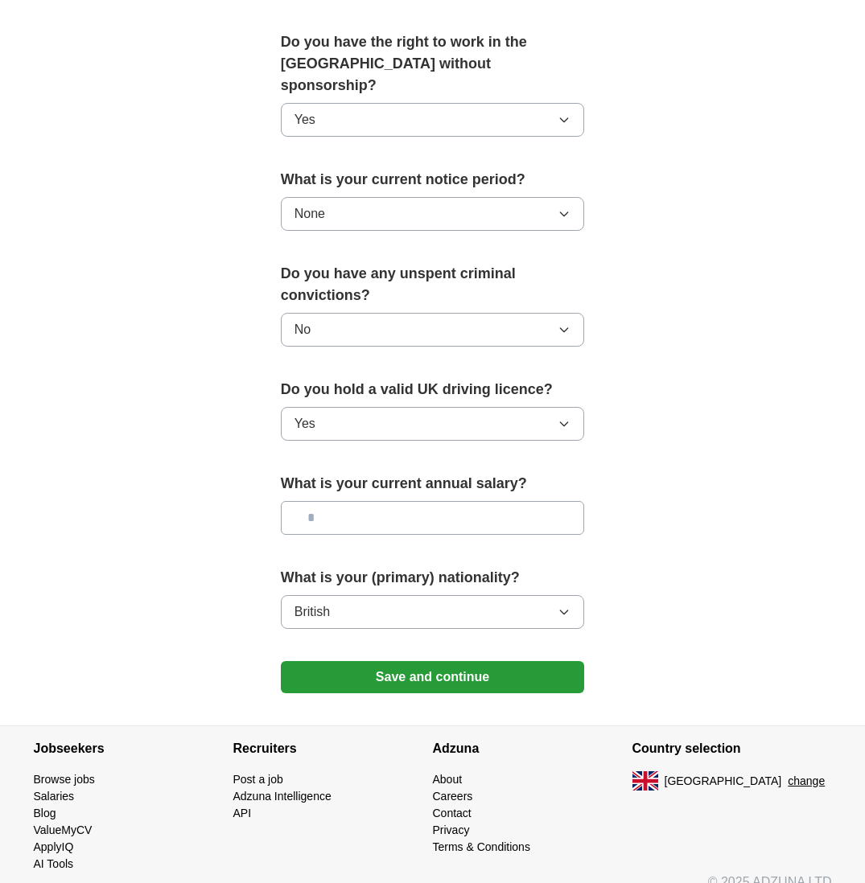
type input "******"
click at [450, 661] on button "Save and continue" at bounding box center [433, 677] width 304 height 32
